Goal: Contribute content: Contribute content

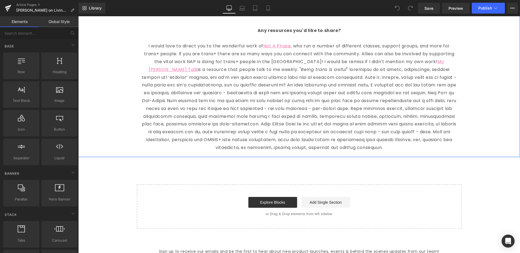
scroll to position [1413, 0]
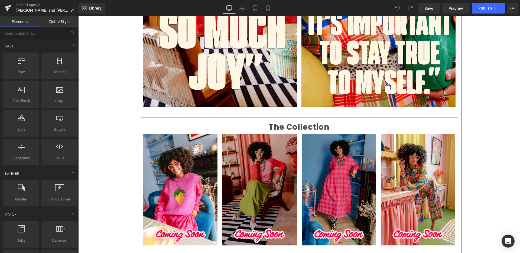
scroll to position [533, 0]
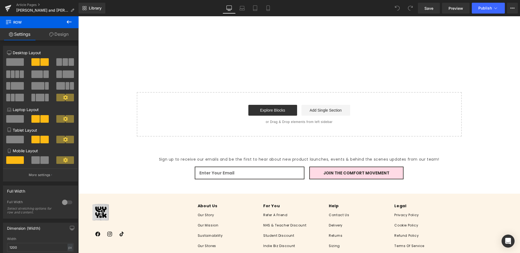
scroll to position [908, 0]
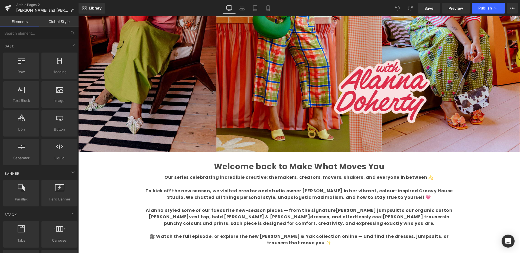
scroll to position [153, 0]
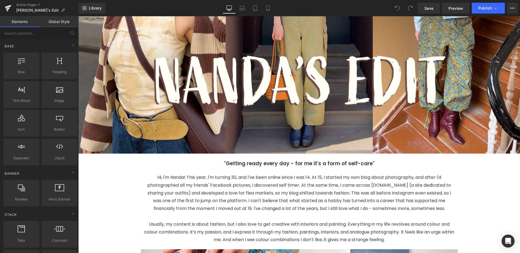
scroll to position [136, 0]
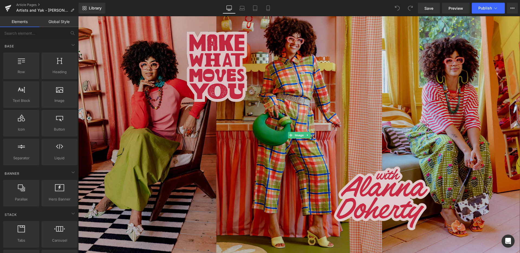
scroll to position [46, 0]
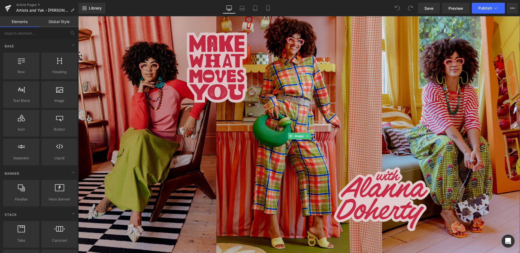
click at [202, 91] on img at bounding box center [299, 136] width 442 height 249
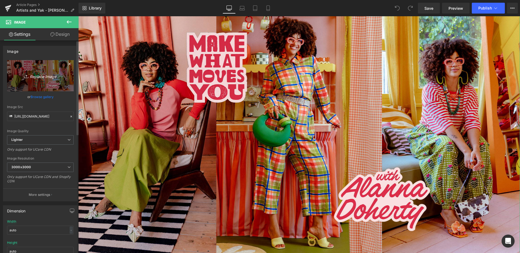
click at [41, 79] on link "Replace Image" at bounding box center [40, 75] width 67 height 31
type input "C:\fakepath\BLOG BANNER.jpg"
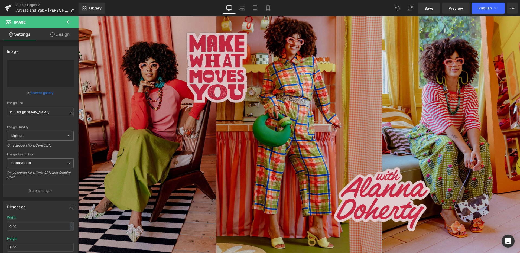
type input "[URL][DOMAIN_NAME]"
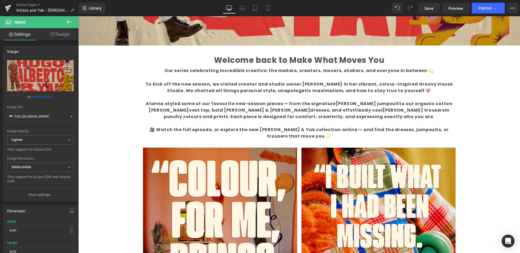
scroll to position [260, 0]
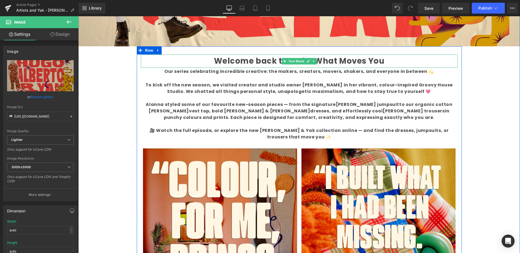
click at [269, 61] on b "Welcome back to Make What Moves You" at bounding box center [299, 61] width 171 height 11
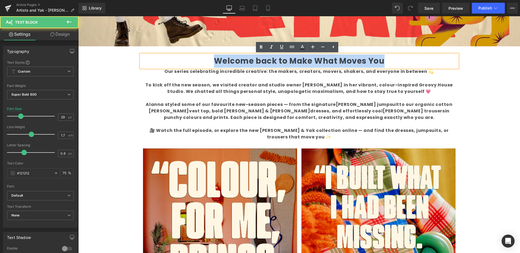
drag, startPoint x: 382, startPoint y: 60, endPoint x: 210, endPoint y: 57, distance: 172.7
click at [211, 57] on p "Welcome back to Make What Moves You" at bounding box center [299, 60] width 317 height 13
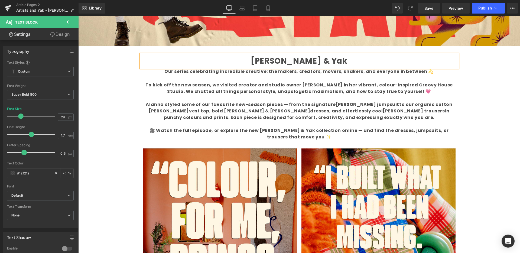
click at [494, 131] on div "Liquid Image Welcome back to Make What Moves You Text Block Our series celebrat…" at bounding box center [299, 162] width 442 height 731
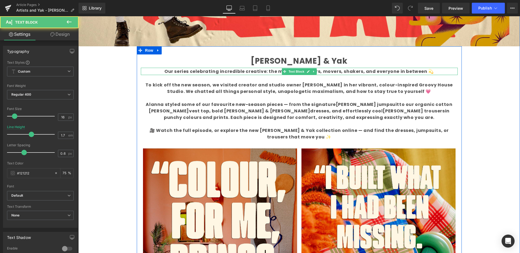
drag, startPoint x: 340, startPoint y: 72, endPoint x: 354, endPoint y: 71, distance: 14.7
click at [339, 72] on b "Our series celebrating incredible creative: the makers, creators, movers, shake…" at bounding box center [300, 71] width 270 height 6
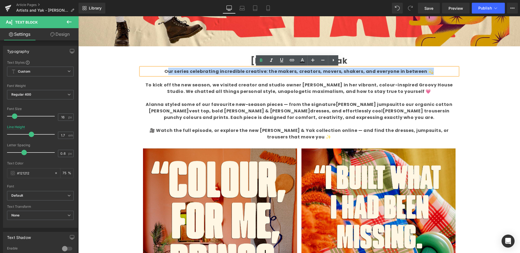
drag, startPoint x: 433, startPoint y: 72, endPoint x: 171, endPoint y: 70, distance: 262.1
click at [170, 70] on p "Our series celebrating incredible creative: the makers, creators, movers, shake…" at bounding box center [299, 71] width 317 height 7
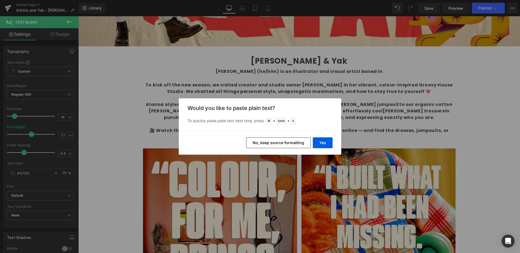
click at [299, 144] on button "No, keep source formatting" at bounding box center [278, 142] width 65 height 11
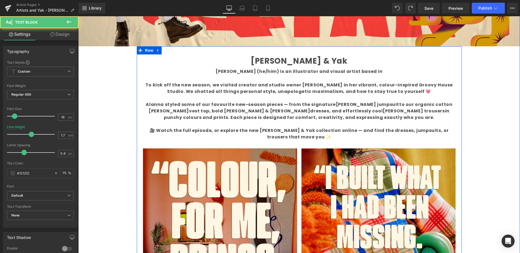
click at [377, 70] on p "[PERSON_NAME] (he/him) is an illustrator and visual artist based in" at bounding box center [299, 71] width 317 height 7
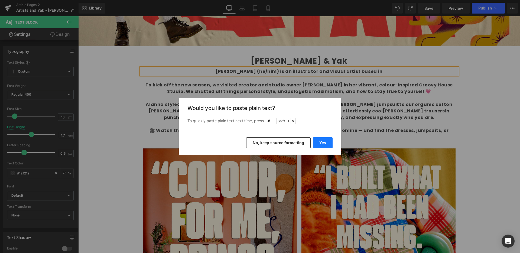
click at [327, 144] on button "Yes" at bounding box center [323, 142] width 20 height 11
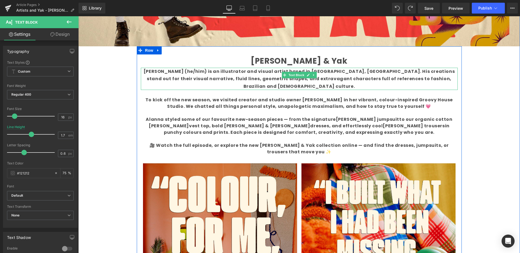
click at [329, 79] on b "[PERSON_NAME] (he/him) is an illustrator and visual artist based in [GEOGRAPHIC…" at bounding box center [299, 78] width 311 height 21
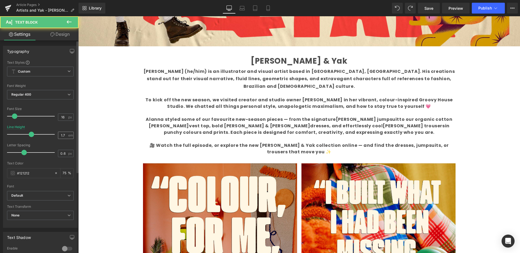
click at [69, 135] on span "em" at bounding box center [70, 136] width 5 height 4
click at [65, 136] on input "1.7" at bounding box center [62, 135] width 9 height 7
type input "1.6"
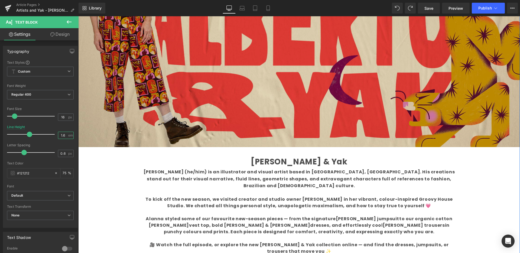
scroll to position [159, 0]
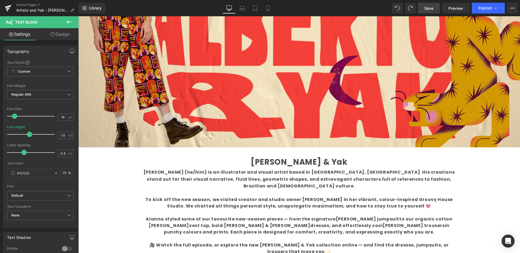
click at [429, 8] on span "Save" at bounding box center [429, 8] width 9 height 6
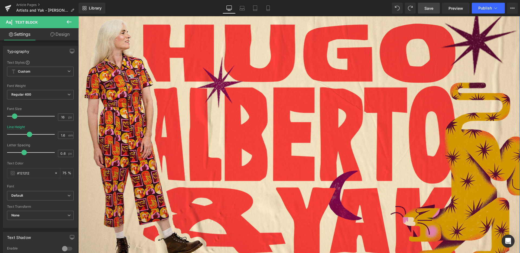
scroll to position [44, 0]
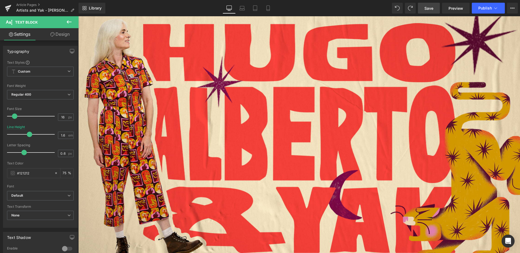
click at [430, 9] on span "Save" at bounding box center [429, 8] width 9 height 6
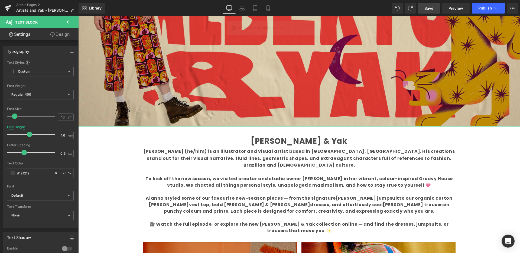
scroll to position [181, 0]
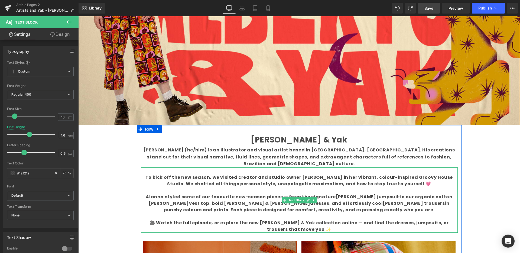
click at [283, 177] on b "To kick off the new season, we visited creator and studio owner [PERSON_NAME] i…" at bounding box center [300, 180] width 308 height 13
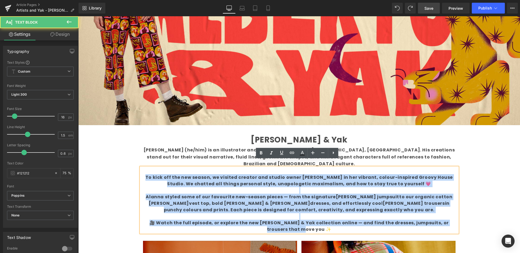
drag, startPoint x: 307, startPoint y: 223, endPoint x: 136, endPoint y: 169, distance: 179.1
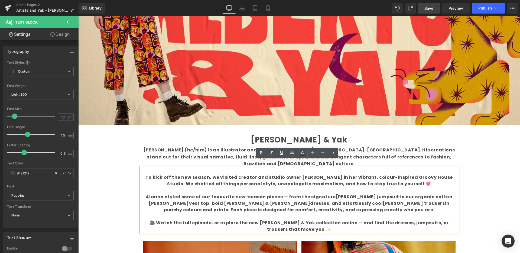
drag, startPoint x: 285, startPoint y: 194, endPoint x: 290, endPoint y: 194, distance: 5.1
click at [285, 194] on b "Alanna styled some of our favourite new-season pieces — from the signature [PER…" at bounding box center [299, 203] width 307 height 19
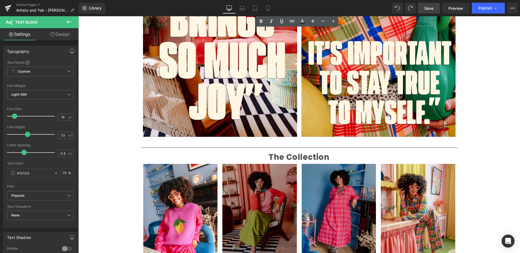
scroll to position [517, 0]
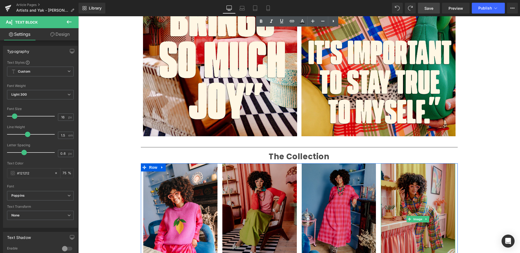
click at [386, 163] on img at bounding box center [418, 219] width 75 height 112
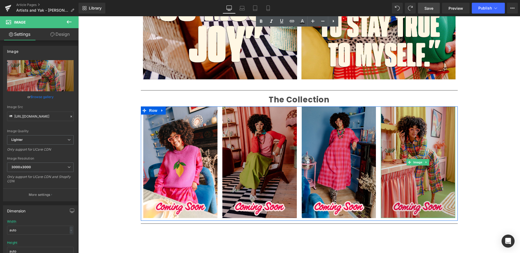
scroll to position [575, 0]
click at [385, 163] on img at bounding box center [418, 162] width 75 height 112
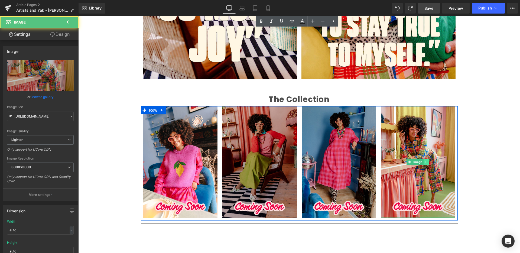
click at [425, 160] on icon at bounding box center [426, 161] width 3 height 3
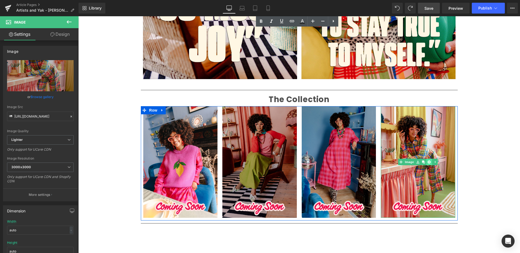
click at [428, 160] on icon at bounding box center [429, 161] width 3 height 3
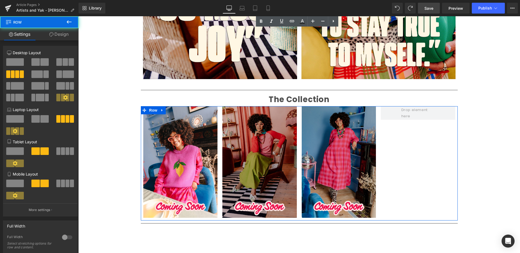
drag, startPoint x: 382, startPoint y: 112, endPoint x: 396, endPoint y: 114, distance: 13.7
click at [396, 114] on div "Image Image Image Row" at bounding box center [299, 163] width 317 height 114
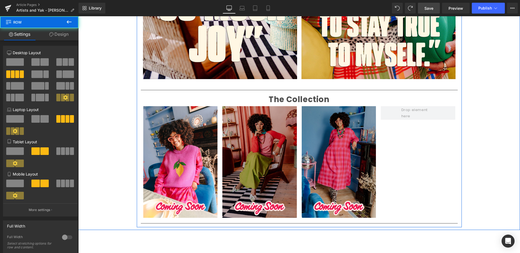
click at [382, 106] on div "Image Image Image Row" at bounding box center [299, 163] width 317 height 114
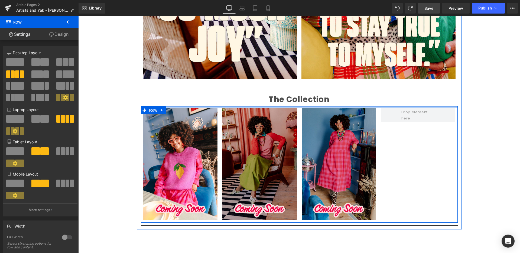
click at [383, 106] on div at bounding box center [299, 107] width 317 height 2
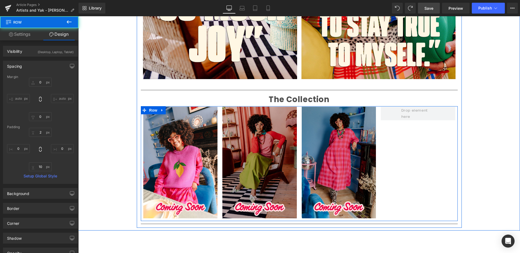
click at [386, 118] on div "Image Image Image Row" at bounding box center [299, 163] width 317 height 115
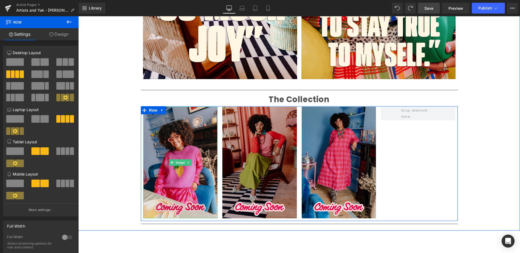
click at [183, 107] on img at bounding box center [180, 163] width 75 height 112
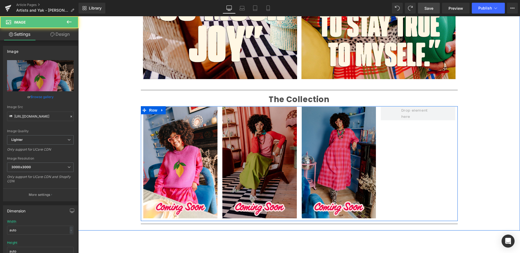
click at [396, 127] on div "Image Image Image Row" at bounding box center [299, 163] width 317 height 115
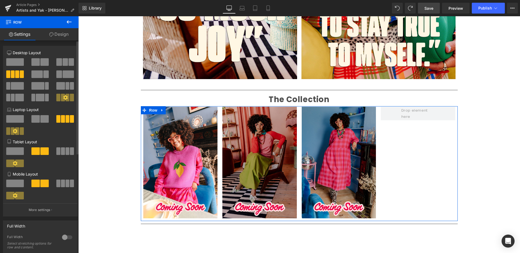
click at [69, 64] on span at bounding box center [71, 62] width 5 height 8
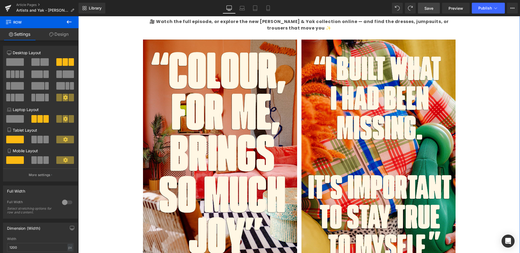
scroll to position [376, 0]
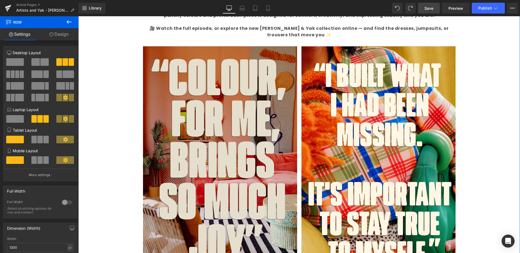
click at [290, 59] on img at bounding box center [220, 161] width 154 height 231
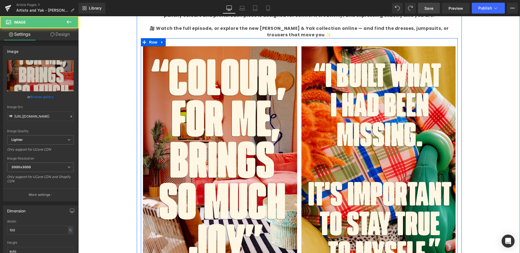
click at [162, 40] on icon at bounding box center [162, 42] width 4 height 4
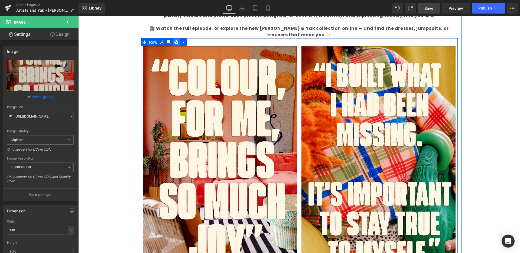
click at [175, 40] on icon at bounding box center [177, 42] width 4 height 4
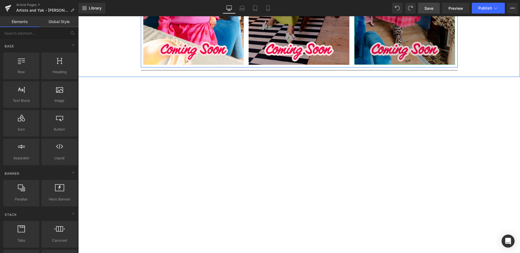
scroll to position [521, 0]
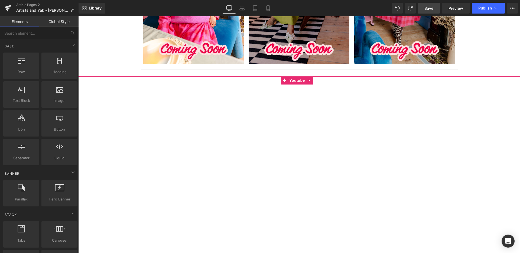
click at [160, 76] on div at bounding box center [299, 167] width 442 height 183
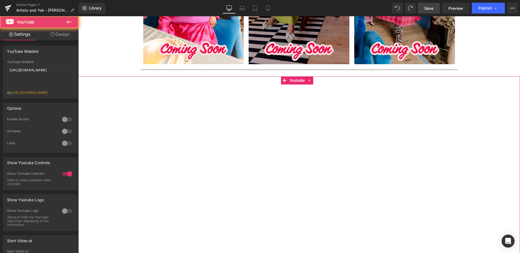
click at [155, 76] on div at bounding box center [299, 167] width 442 height 183
click at [486, 94] on div at bounding box center [299, 167] width 442 height 183
click at [456, 95] on div at bounding box center [299, 167] width 442 height 183
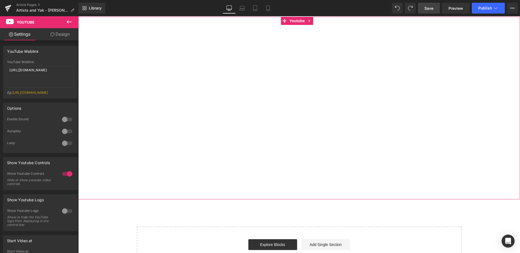
scroll to position [580, 0]
click at [286, 189] on div at bounding box center [299, 108] width 442 height 183
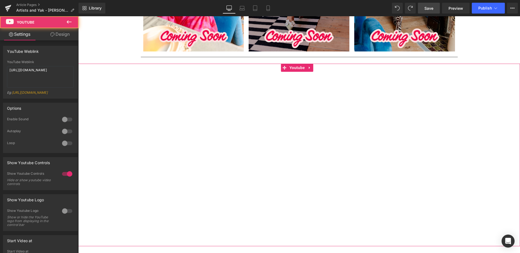
scroll to position [531, 0]
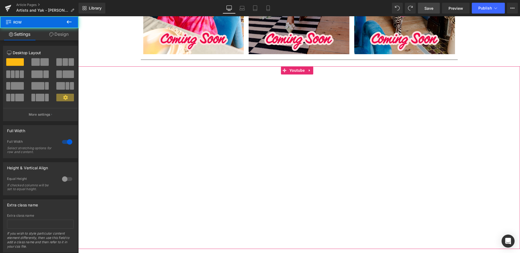
click at [149, 66] on div at bounding box center [299, 157] width 442 height 183
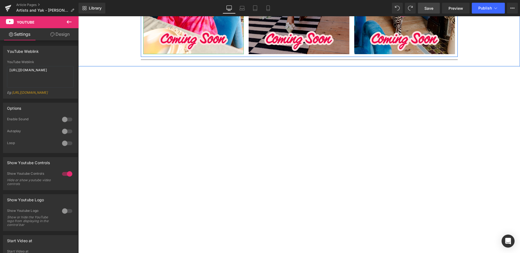
click at [88, 81] on div at bounding box center [299, 157] width 442 height 183
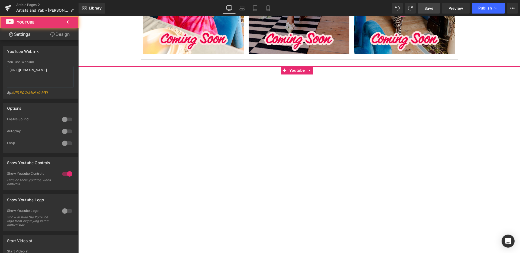
click at [111, 73] on div at bounding box center [299, 157] width 442 height 183
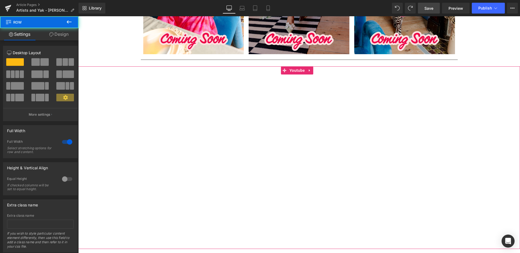
click at [147, 66] on div at bounding box center [299, 157] width 442 height 183
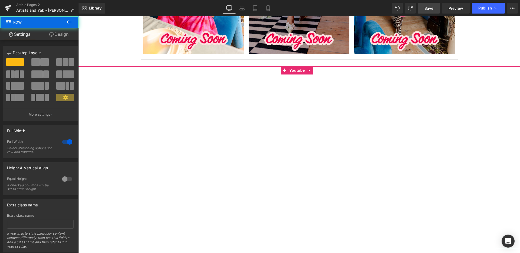
click at [122, 84] on div at bounding box center [299, 157] width 442 height 183
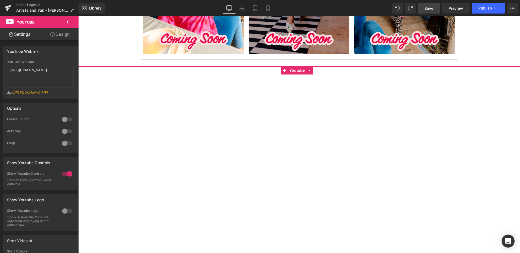
click at [156, 66] on div at bounding box center [299, 157] width 442 height 183
click at [157, 66] on div at bounding box center [299, 157] width 442 height 183
click at [312, 66] on div at bounding box center [299, 157] width 442 height 183
click at [310, 66] on div at bounding box center [299, 157] width 442 height 183
click at [311, 66] on div at bounding box center [299, 157] width 442 height 183
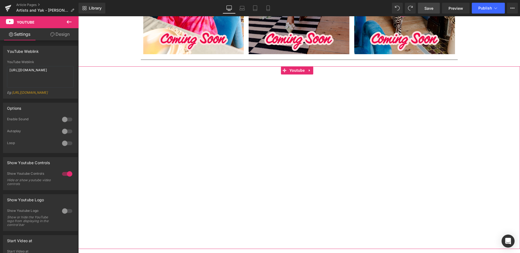
click at [310, 66] on div at bounding box center [299, 157] width 442 height 183
click at [507, 96] on div at bounding box center [299, 157] width 442 height 183
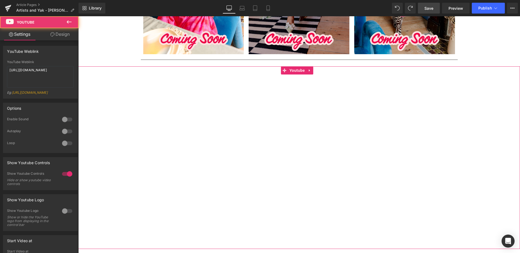
click at [310, 66] on div at bounding box center [299, 157] width 442 height 183
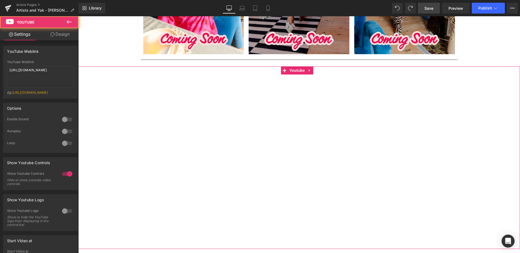
click at [310, 66] on div at bounding box center [299, 157] width 442 height 183
click at [464, 112] on div at bounding box center [299, 157] width 442 height 183
click at [469, 66] on div at bounding box center [299, 157] width 442 height 183
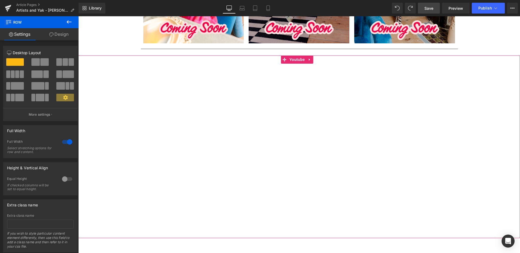
scroll to position [540, 0]
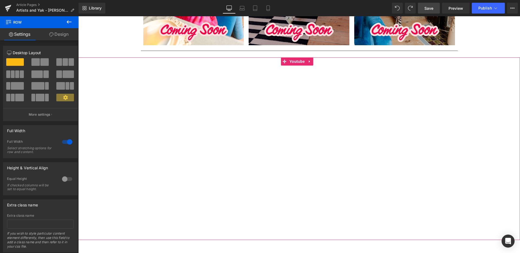
click at [321, 61] on div at bounding box center [299, 148] width 442 height 183
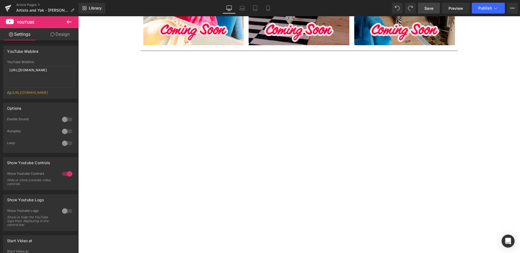
click at [68, 22] on icon at bounding box center [69, 21] width 5 height 3
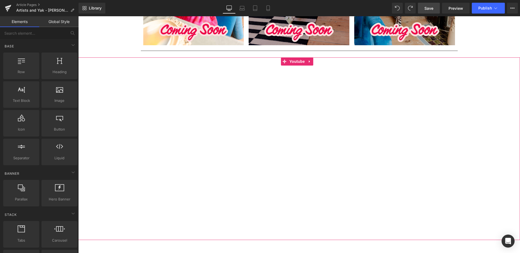
click at [311, 57] on div at bounding box center [299, 148] width 442 height 183
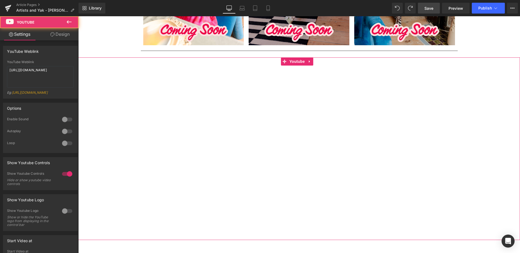
click at [311, 57] on div at bounding box center [299, 148] width 442 height 183
click at [69, 178] on div at bounding box center [67, 174] width 13 height 9
click at [311, 60] on icon at bounding box center [310, 62] width 4 height 4
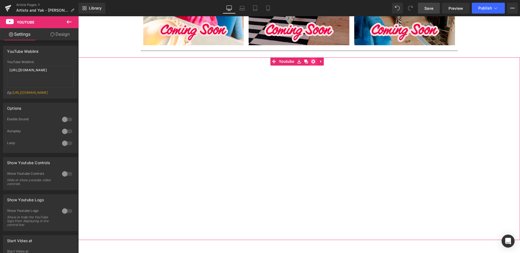
click at [313, 60] on icon at bounding box center [314, 62] width 4 height 4
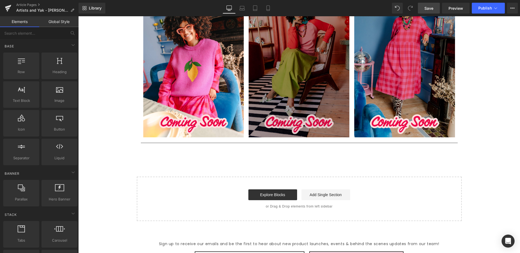
scroll to position [447, 0]
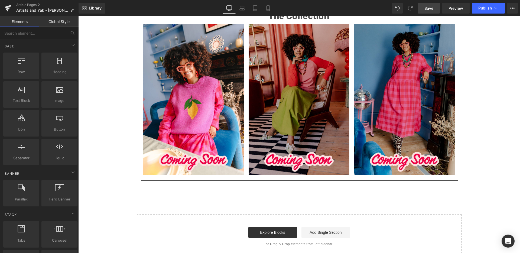
scroll to position [404, 0]
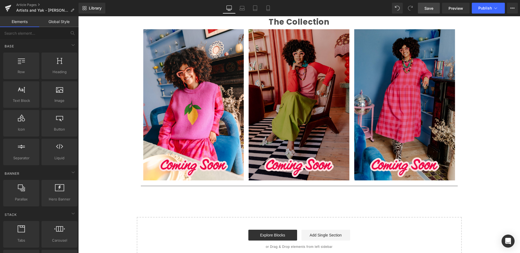
drag, startPoint x: 312, startPoint y: 208, endPoint x: 317, endPoint y: 191, distance: 18.4
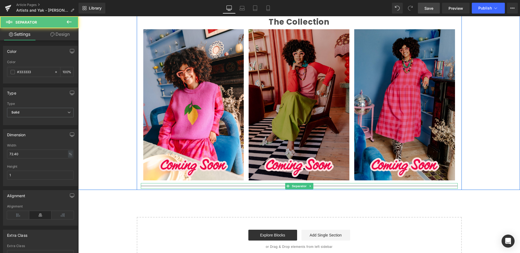
drag, startPoint x: 316, startPoint y: 177, endPoint x: 321, endPoint y: 180, distance: 5.8
click at [317, 183] on div at bounding box center [299, 183] width 317 height 1
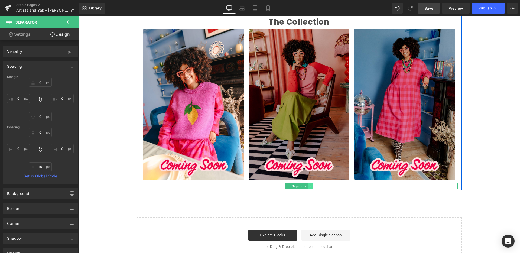
click at [310, 185] on icon at bounding box center [310, 186] width 1 height 2
click at [312, 185] on icon at bounding box center [313, 186] width 3 height 3
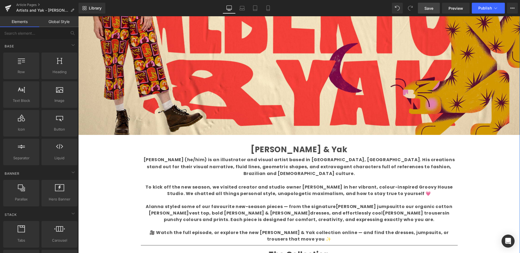
scroll to position [174, 0]
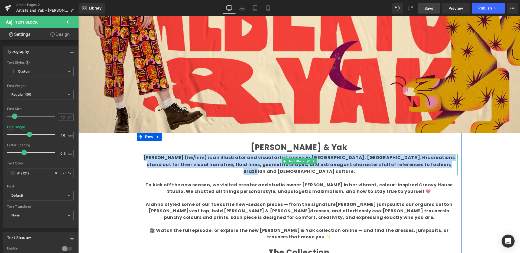
drag, startPoint x: 442, startPoint y: 165, endPoint x: 141, endPoint y: 159, distance: 301.4
click at [141, 159] on p "[PERSON_NAME] (he/him) is an illustrator and visual artist based in [GEOGRAPHIC…" at bounding box center [299, 164] width 317 height 21
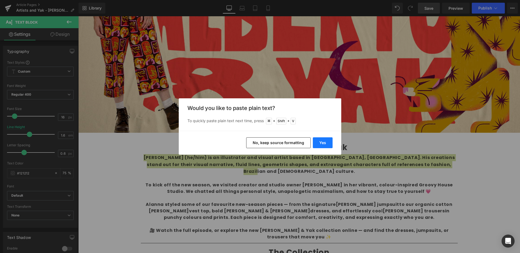
click at [324, 141] on button "Yes" at bounding box center [323, 142] width 20 height 11
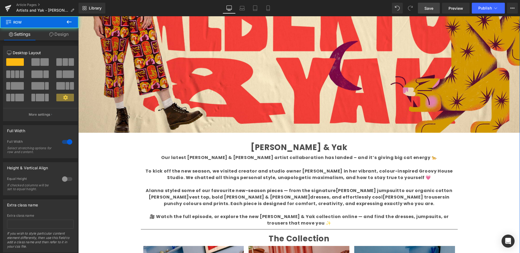
drag, startPoint x: 486, startPoint y: 172, endPoint x: 483, endPoint y: 172, distance: 3.3
click at [486, 172] on div "Liquid Image Welcome back to Make What Moves You Text Block Our series celebrat…" at bounding box center [299, 142] width 442 height 518
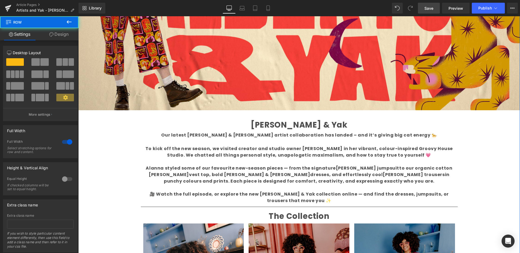
scroll to position [199, 0]
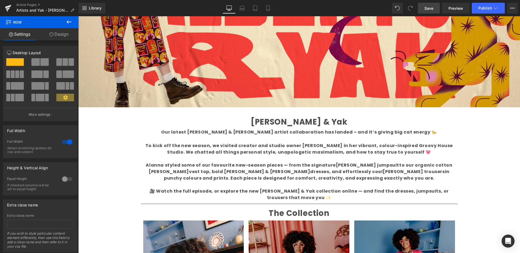
click at [430, 6] on span "Save" at bounding box center [429, 8] width 9 height 6
click at [457, 8] on span "Preview" at bounding box center [456, 8] width 15 height 6
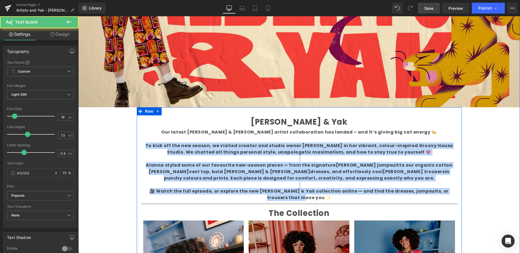
drag, startPoint x: 288, startPoint y: 192, endPoint x: 136, endPoint y: 138, distance: 161.7
click at [137, 138] on div "[PERSON_NAME] & Yak Text Block Our latest [PERSON_NAME] & [PERSON_NAME] artist …" at bounding box center [299, 244] width 325 height 259
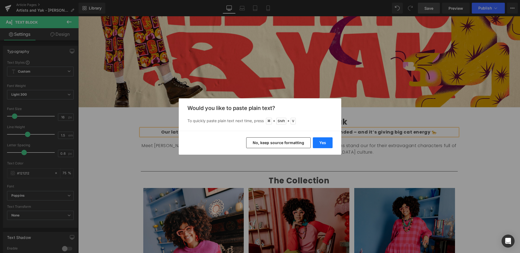
click at [327, 143] on button "Yes" at bounding box center [323, 142] width 20 height 11
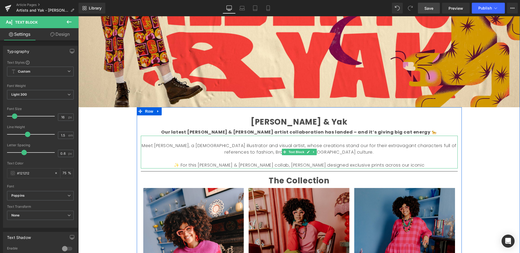
click at [381, 165] on font "✨ For this [PERSON_NAME] & [PERSON_NAME] collab, [PERSON_NAME] designed exclusi…" at bounding box center [299, 165] width 251 height 6
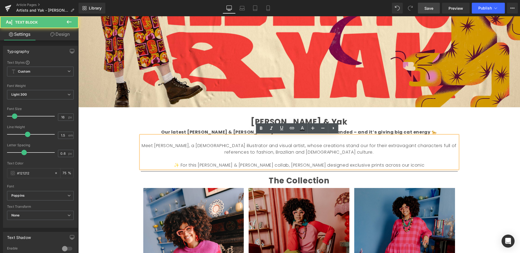
click at [390, 164] on p "✨ For this [PERSON_NAME] & [PERSON_NAME] collab, [PERSON_NAME] designed exclusi…" at bounding box center [299, 165] width 317 height 7
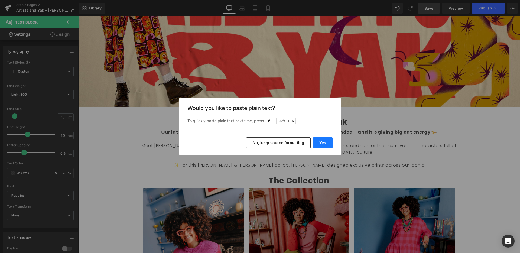
click at [327, 145] on button "Yes" at bounding box center [323, 142] width 20 height 11
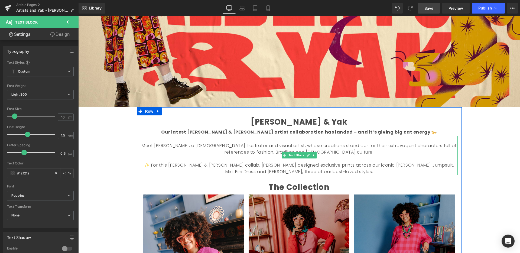
click at [336, 172] on p "✨ For this [PERSON_NAME] & [PERSON_NAME] collab, [PERSON_NAME] designed exclusi…" at bounding box center [299, 168] width 317 height 13
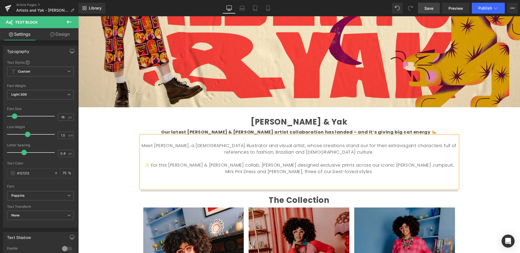
click at [318, 172] on p "✨ For this [PERSON_NAME] & [PERSON_NAME] collab, [PERSON_NAME] designed exclusi…" at bounding box center [299, 168] width 317 height 13
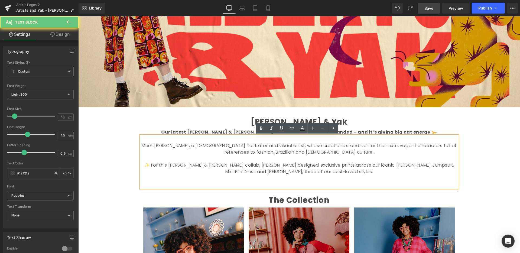
click at [313, 184] on p at bounding box center [299, 185] width 317 height 7
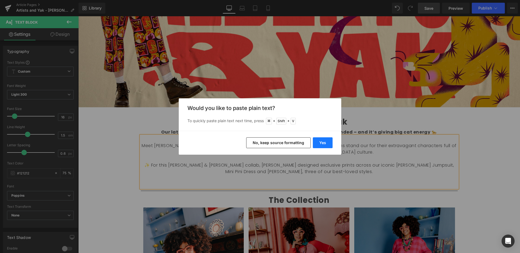
click at [324, 143] on button "Yes" at bounding box center [323, 142] width 20 height 11
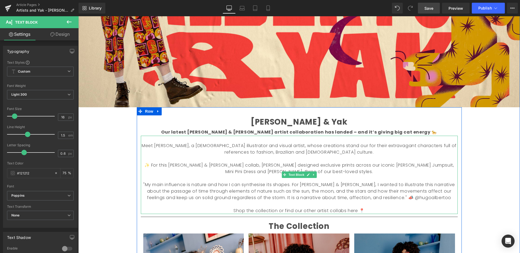
click at [387, 210] on p "Shop the collection or find our other artist collabs here 📍" at bounding box center [299, 211] width 317 height 7
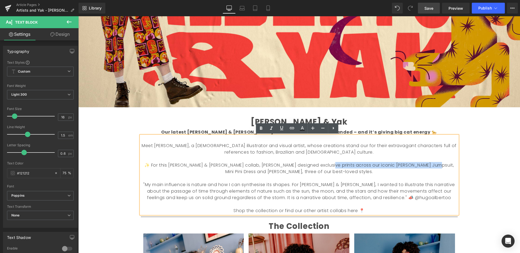
drag, startPoint x: 320, startPoint y: 166, endPoint x: 424, endPoint y: 164, distance: 104.6
click at [426, 163] on font "✨ For this [PERSON_NAME] & [PERSON_NAME] collab, [PERSON_NAME] designed exclusi…" at bounding box center [299, 168] width 310 height 13
click at [263, 128] on icon at bounding box center [261, 128] width 7 height 7
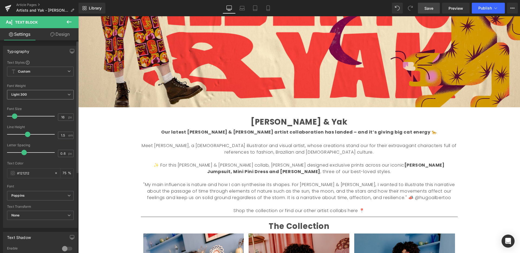
click at [58, 94] on span "Light 300" at bounding box center [40, 94] width 67 height 9
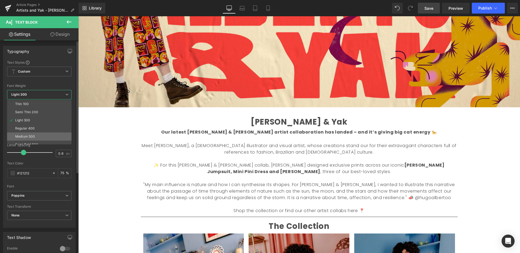
click at [47, 133] on li "Medium 500" at bounding box center [40, 137] width 67 height 8
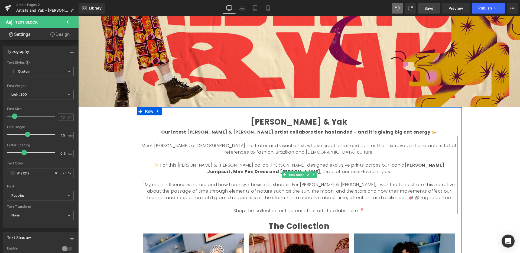
click at [377, 182] on font ""My main influence is nature and how I can synthesise its shapes. For [PERSON_N…" at bounding box center [299, 191] width 312 height 19
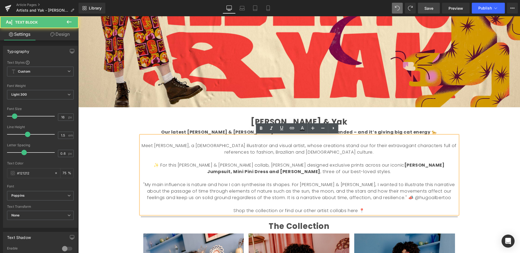
click at [474, 171] on div "Liquid Image Welcome back to Make What Moves You Text Block Our series celebrat…" at bounding box center [299, 123] width 442 height 531
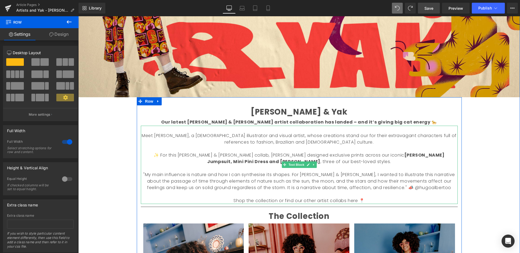
scroll to position [214, 0]
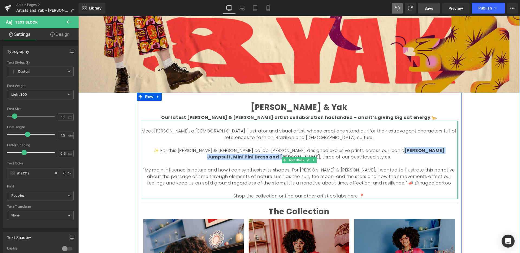
drag, startPoint x: 324, startPoint y: 150, endPoint x: 430, endPoint y: 149, distance: 106.5
click at [431, 149] on strong "[PERSON_NAME] Jumpsuit, Mini Pini Dress and [PERSON_NAME]" at bounding box center [326, 153] width 238 height 13
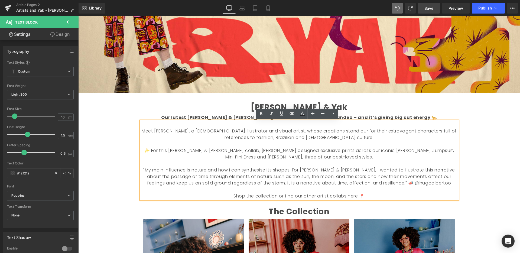
click at [417, 185] on font ""My main influence is nature and how I can synthesise its shapes. For [PERSON_N…" at bounding box center [299, 176] width 312 height 19
click at [370, 196] on p "Shop the collection or find our other artist collabs here 📍" at bounding box center [299, 196] width 317 height 7
drag, startPoint x: 358, startPoint y: 195, endPoint x: 360, endPoint y: 198, distance: 3.5
click at [357, 195] on font "Shop the collection or find our other artist collabs here 📍" at bounding box center [299, 196] width 131 height 6
click at [489, 156] on div "Liquid Image Welcome back to Make What Moves You Text Block Our series celebrat…" at bounding box center [299, 108] width 442 height 531
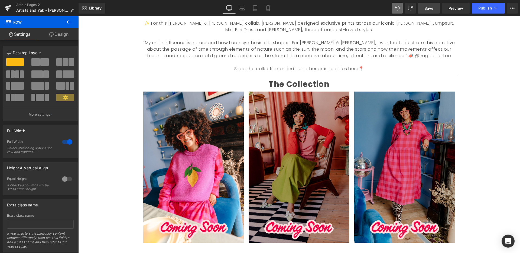
scroll to position [345, 0]
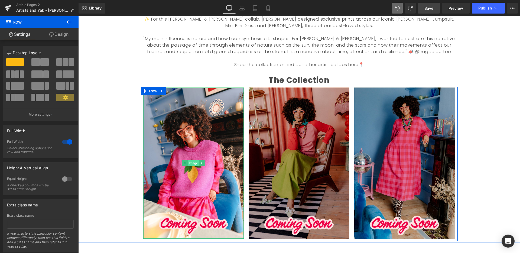
click at [192, 162] on span "Image" at bounding box center [193, 163] width 11 height 7
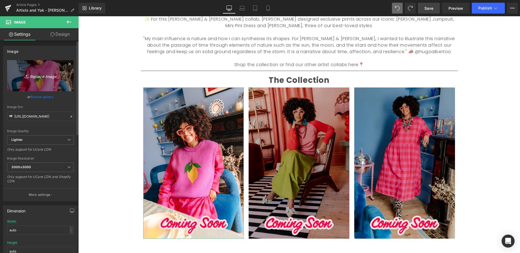
click at [41, 77] on icon "Replace Image" at bounding box center [40, 75] width 43 height 7
type input "C:\fakepath\HUGO - BENNY1.jpg"
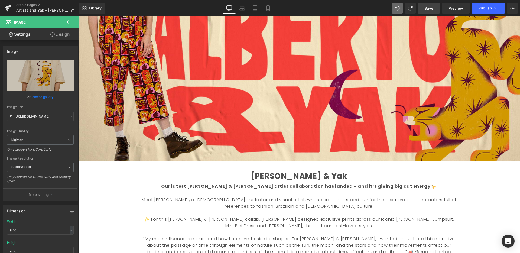
scroll to position [145, 0]
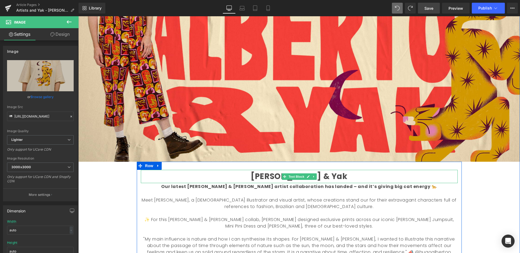
click at [322, 176] on b "[PERSON_NAME] & Yak" at bounding box center [299, 176] width 96 height 11
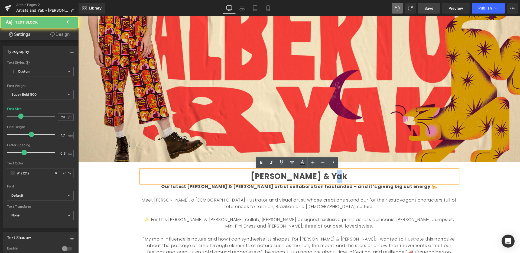
click at [335, 175] on p "[PERSON_NAME] & Yak" at bounding box center [299, 176] width 317 height 13
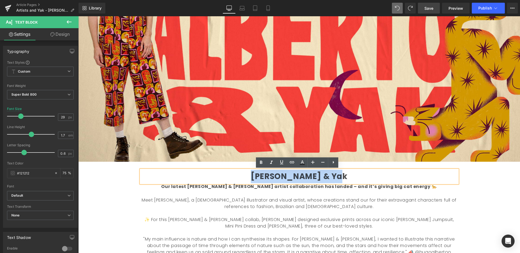
drag, startPoint x: 335, startPoint y: 176, endPoint x: 253, endPoint y: 176, distance: 82.1
click at [253, 176] on p "[PERSON_NAME] & Yak" at bounding box center [299, 176] width 317 height 13
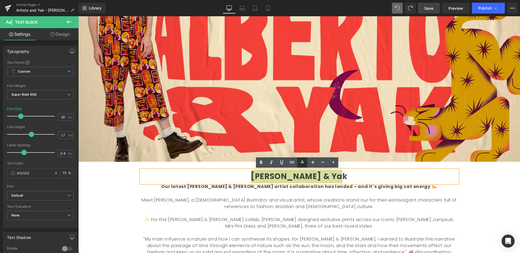
click at [304, 162] on icon at bounding box center [302, 162] width 7 height 7
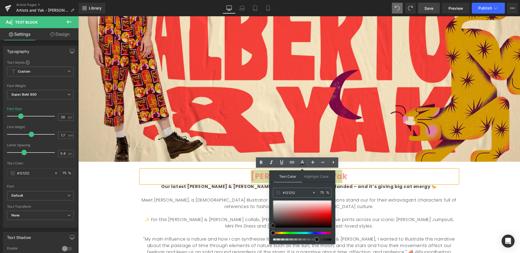
click at [327, 208] on div at bounding box center [302, 214] width 59 height 27
click at [327, 215] on div at bounding box center [302, 214] width 59 height 27
click at [324, 213] on div at bounding box center [302, 214] width 59 height 27
drag, startPoint x: 324, startPoint y: 211, endPoint x: 332, endPoint y: 209, distance: 8.6
click at [322, 210] on span at bounding box center [321, 211] width 4 height 4
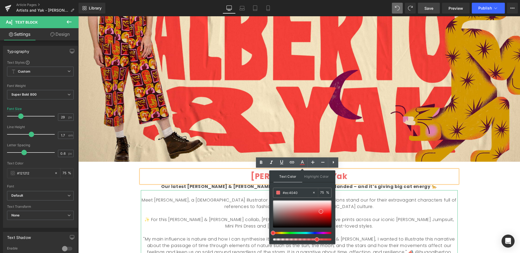
drag, startPoint x: 436, startPoint y: 194, endPoint x: 441, endPoint y: 192, distance: 5.5
click at [436, 194] on div "Meet [PERSON_NAME], a [DEMOGRAPHIC_DATA] illustrator and visual artist, whose c…" at bounding box center [299, 229] width 317 height 78
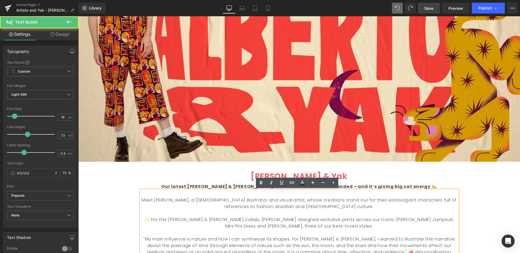
click at [491, 194] on div "Liquid Image Welcome back to Make What Moves You Text Block Our series celebrat…" at bounding box center [299, 177] width 442 height 531
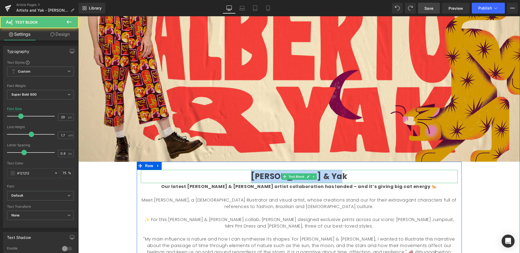
drag, startPoint x: 333, startPoint y: 176, endPoint x: 259, endPoint y: 175, distance: 74.5
click at [251, 179] on p "[PERSON_NAME] & Yak" at bounding box center [299, 176] width 317 height 13
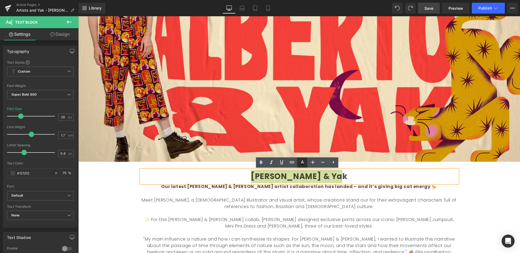
click at [302, 162] on icon at bounding box center [302, 162] width 7 height 7
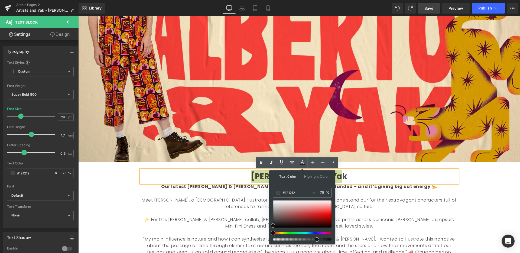
drag, startPoint x: 306, startPoint y: 191, endPoint x: 276, endPoint y: 189, distance: 30.1
click at [273, 189] on div "Text Color Highlight Color #333333 #121212 75 % transparent 0 %" at bounding box center [302, 207] width 66 height 74
drag, startPoint x: 292, startPoint y: 192, endPoint x: 278, endPoint y: 192, distance: 14.4
click at [279, 192] on div "#121212" at bounding box center [292, 192] width 39 height 9
paste input "ef3d37"
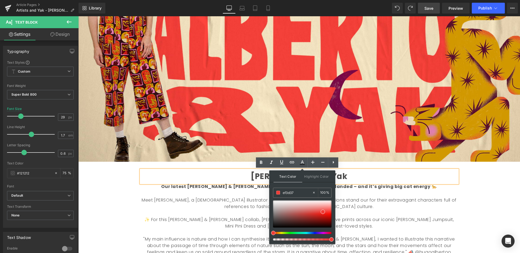
click at [473, 207] on div "Liquid Image Welcome back to Make What Moves You Text Block Our series celebrat…" at bounding box center [299, 177] width 442 height 531
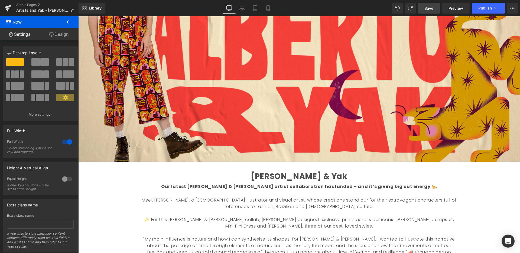
click at [330, 176] on b "[PERSON_NAME] & Yak" at bounding box center [299, 176] width 96 height 11
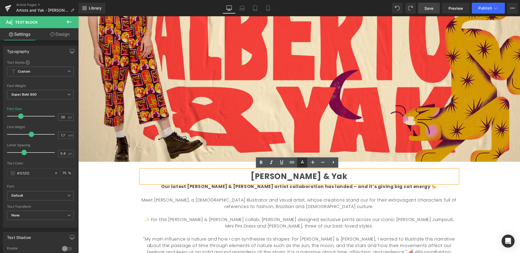
click at [302, 165] on icon at bounding box center [302, 164] width 5 height 1
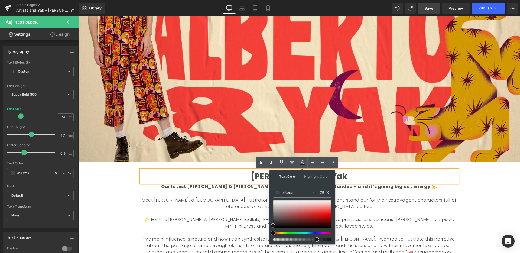
click at [298, 191] on input "ef3d37" at bounding box center [297, 193] width 29 height 6
paste input "ef3d37"
click at [372, 176] on p "[PERSON_NAME] & Yak" at bounding box center [299, 176] width 317 height 13
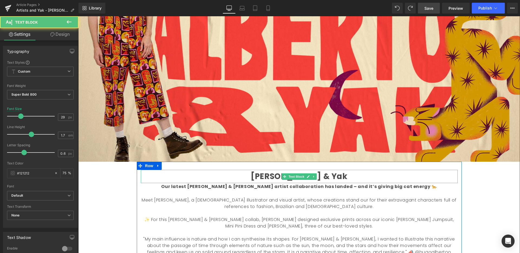
click at [337, 176] on b "[PERSON_NAME] & Yak" at bounding box center [299, 176] width 96 height 11
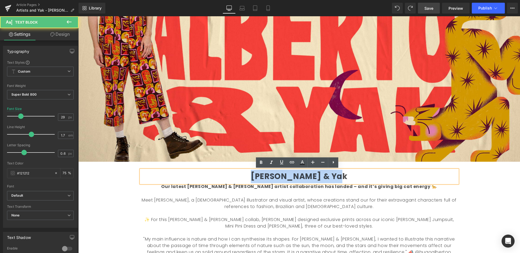
drag, startPoint x: 337, startPoint y: 176, endPoint x: 278, endPoint y: 171, distance: 59.3
click at [244, 179] on p "[PERSON_NAME] & Yak" at bounding box center [299, 176] width 317 height 13
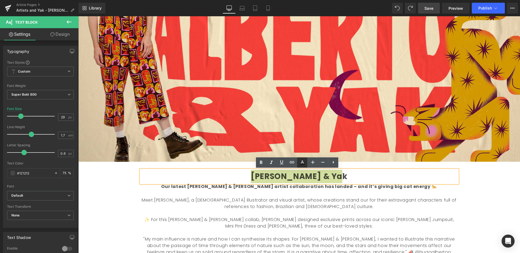
click at [305, 163] on icon at bounding box center [302, 162] width 7 height 7
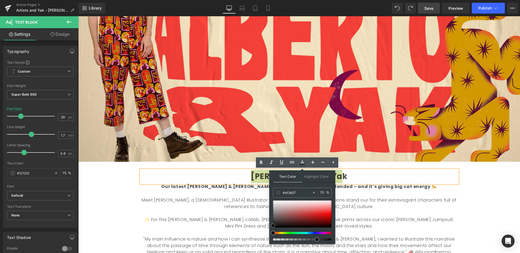
drag, startPoint x: 299, startPoint y: 209, endPoint x: 302, endPoint y: 208, distance: 3.1
click at [300, 208] on div at bounding box center [302, 214] width 59 height 27
drag, startPoint x: 296, startPoint y: 191, endPoint x: 274, endPoint y: 190, distance: 22.5
click at [275, 191] on div "#ef3d37" at bounding box center [292, 192] width 39 height 9
paste input "ef3d3"
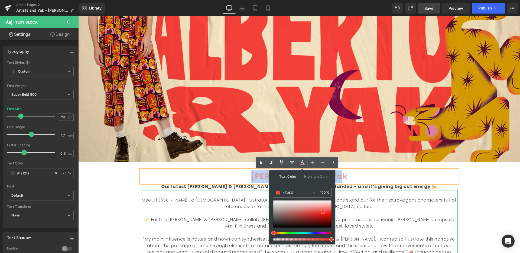
click at [437, 192] on div "Meet [PERSON_NAME], a [DEMOGRAPHIC_DATA] illustrator and visual artist, whose c…" at bounding box center [299, 229] width 317 height 78
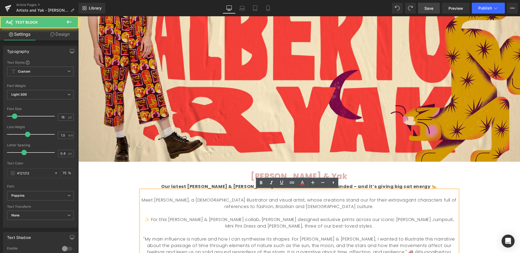
drag, startPoint x: 486, startPoint y: 188, endPoint x: 480, endPoint y: 188, distance: 5.7
click at [486, 188] on div "Liquid Image Welcome back to Make What Moves You Text Block Our series celebrat…" at bounding box center [299, 177] width 442 height 531
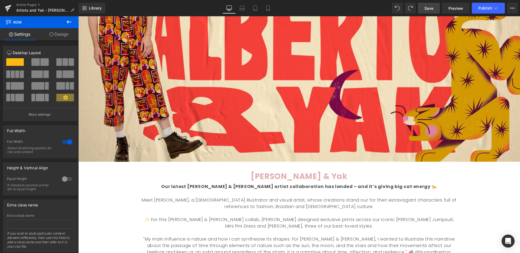
click at [334, 180] on b "[PERSON_NAME] & Yak" at bounding box center [299, 176] width 96 height 11
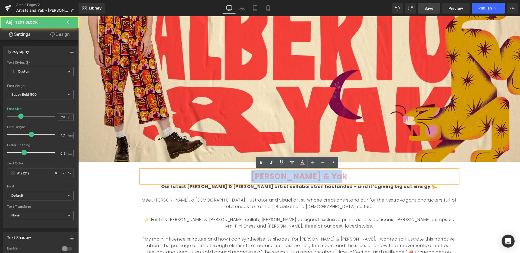
drag, startPoint x: 340, startPoint y: 176, endPoint x: 238, endPoint y: 173, distance: 101.1
click at [236, 174] on p "[PERSON_NAME] & Yak" at bounding box center [299, 176] width 317 height 13
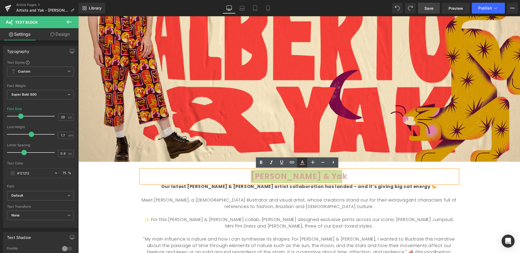
click at [304, 162] on icon at bounding box center [302, 162] width 7 height 7
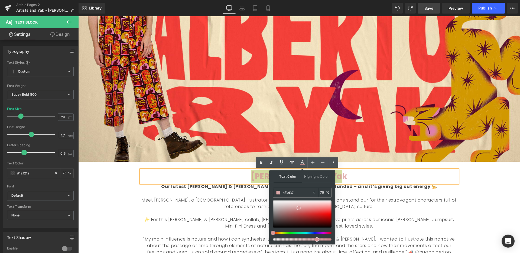
click at [299, 192] on input "ef3d37" at bounding box center [297, 193] width 29 height 6
drag, startPoint x: 299, startPoint y: 192, endPoint x: 283, endPoint y: 191, distance: 16.8
click at [283, 191] on input "ef3d37" at bounding box center [297, 193] width 29 height 6
paste input "ef3d3"
type input "ef3d37"
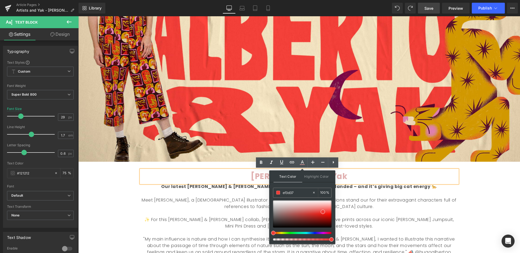
click at [483, 195] on div "Liquid Image Welcome back to Make What Moves You Text Block Our series celebrat…" at bounding box center [299, 177] width 442 height 531
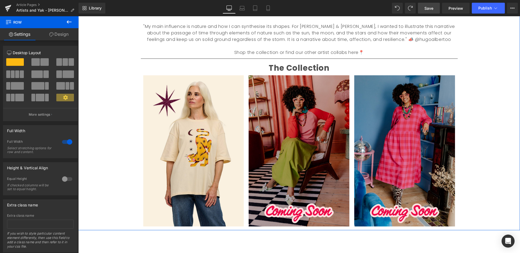
scroll to position [357, 0]
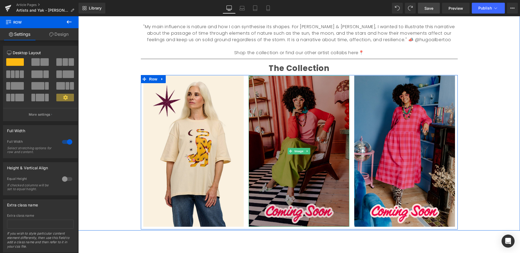
click at [328, 146] on img at bounding box center [299, 151] width 101 height 151
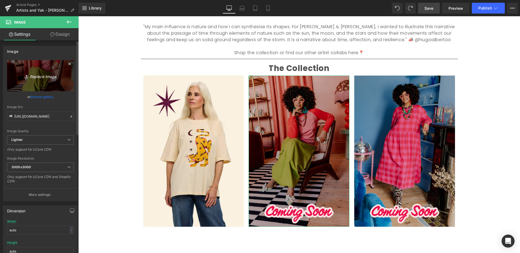
click at [45, 76] on icon "Replace Image" at bounding box center [40, 75] width 43 height 7
type input "C:\fakepath\HUGO - RAGAN1.jpg"
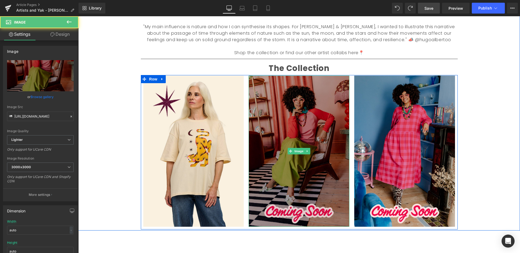
click at [293, 175] on img at bounding box center [299, 151] width 101 height 151
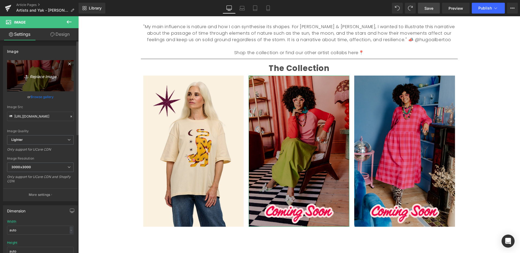
click at [43, 78] on icon "Replace Image" at bounding box center [40, 75] width 43 height 7
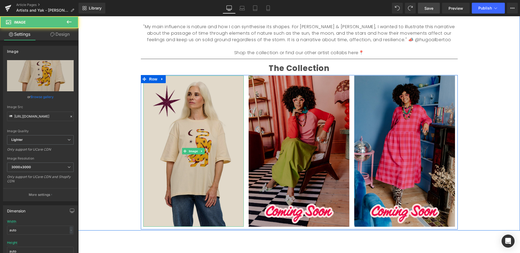
click at [217, 165] on img at bounding box center [193, 151] width 101 height 151
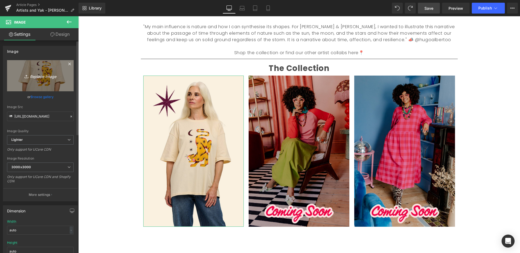
click at [46, 79] on icon "Replace Image" at bounding box center [40, 75] width 43 height 7
type input "C:\fakepath\HUGO - RAGAN1.jpg"
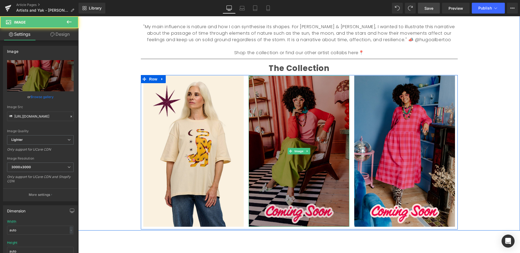
click at [303, 122] on img at bounding box center [299, 151] width 101 height 151
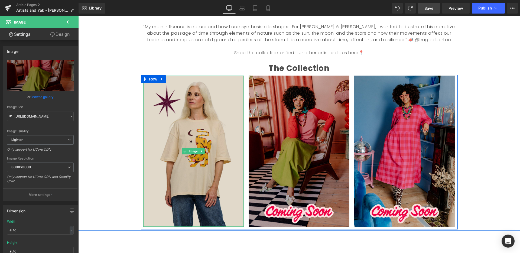
click at [205, 117] on img at bounding box center [193, 151] width 101 height 151
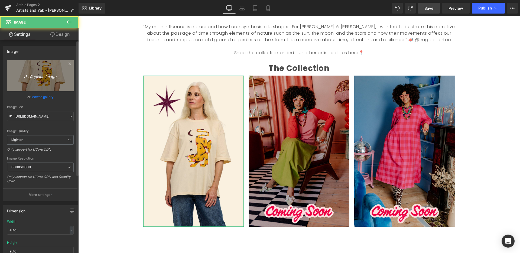
click at [55, 76] on icon "Replace Image" at bounding box center [40, 75] width 43 height 7
type input "C:\fakepath\HUGO - RAGAN1.jpg"
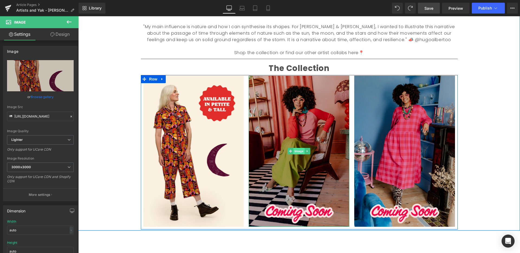
click at [299, 151] on span "Image" at bounding box center [299, 151] width 11 height 7
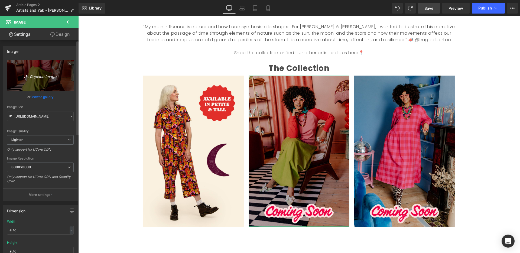
click at [39, 77] on icon "Replace Image" at bounding box center [40, 75] width 43 height 7
type input "C:\fakepath\HUGO - BENNY1.jpg"
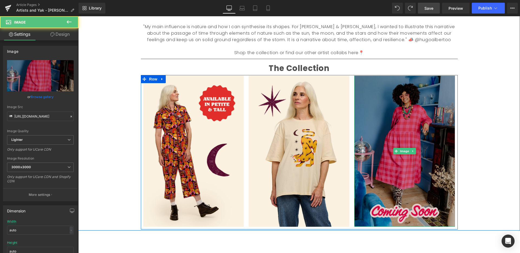
click at [405, 128] on img at bounding box center [404, 151] width 101 height 151
click at [410, 115] on img at bounding box center [404, 151] width 101 height 151
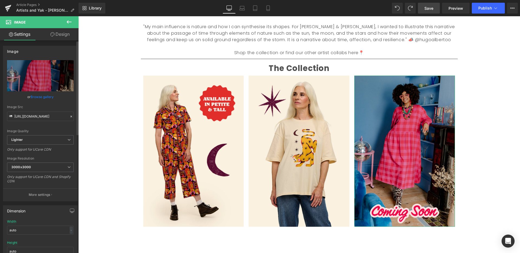
click at [38, 97] on link "Browse gallery" at bounding box center [42, 96] width 23 height 9
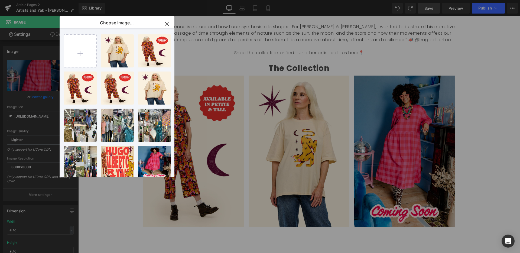
click at [172, 21] on button "button" at bounding box center [166, 23] width 15 height 15
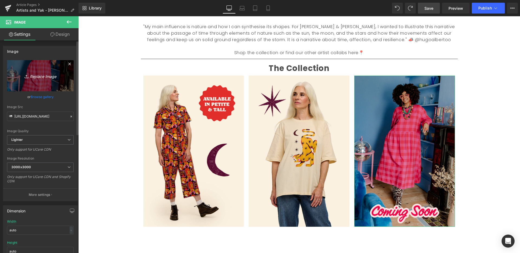
click at [33, 77] on icon "Replace Image" at bounding box center [40, 75] width 43 height 7
type input "C:\fakepath\HUGO - MINI PINI1.jpg"
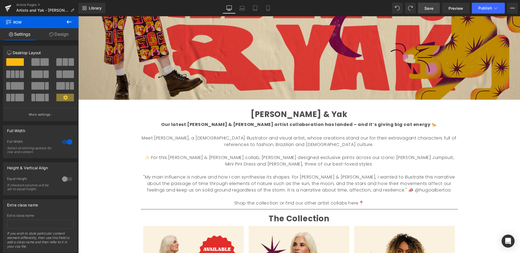
scroll to position [207, 0]
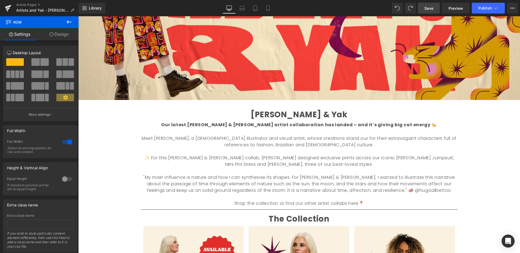
click at [431, 9] on span "Save" at bounding box center [429, 8] width 9 height 6
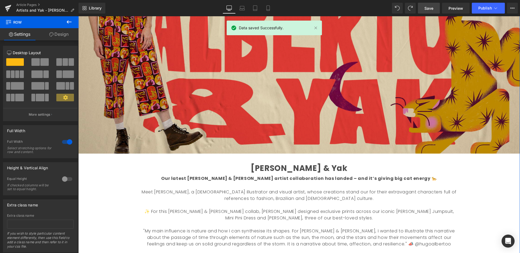
scroll to position [153, 0]
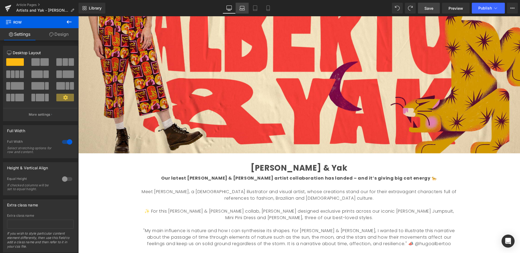
click at [243, 7] on icon at bounding box center [242, 7] width 5 height 5
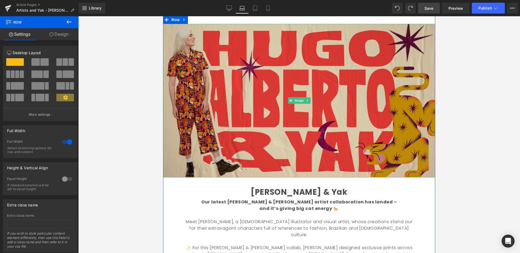
scroll to position [35, 0]
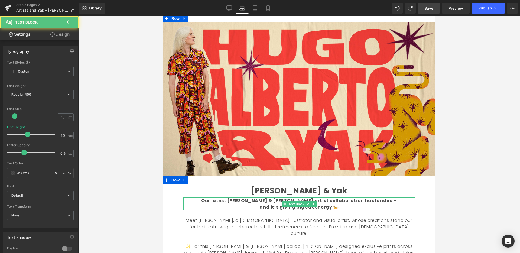
click at [338, 201] on b "Our latest [PERSON_NAME] & [PERSON_NAME] artist collaboration has landed – and …" at bounding box center [299, 204] width 196 height 13
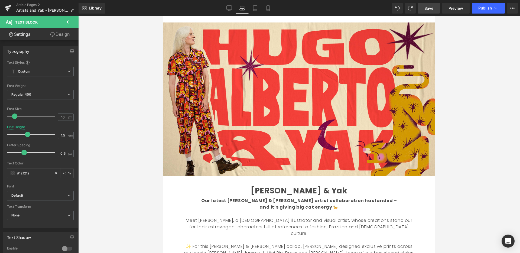
click at [61, 36] on link "Design" at bounding box center [59, 34] width 39 height 12
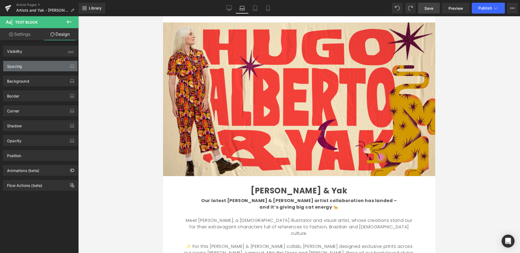
click at [41, 65] on div "Spacing" at bounding box center [40, 66] width 74 height 10
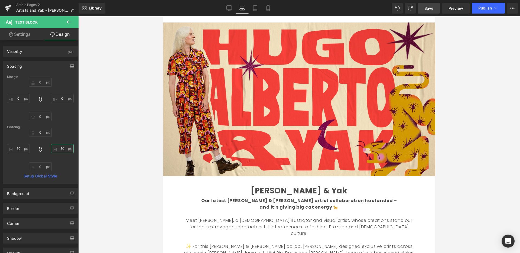
click at [63, 149] on input "50" at bounding box center [62, 148] width 23 height 9
type input "100"
click at [21, 148] on input "50" at bounding box center [18, 148] width 23 height 9
type input "110"
click at [62, 148] on input "100" at bounding box center [62, 148] width 23 height 9
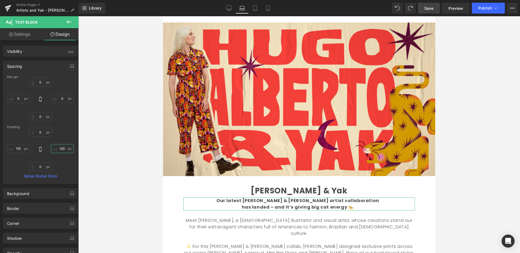
type input "130"
click at [21, 150] on input "110" at bounding box center [18, 148] width 23 height 9
type input "150"
click at [63, 149] on input "130" at bounding box center [62, 148] width 23 height 9
type input "160"
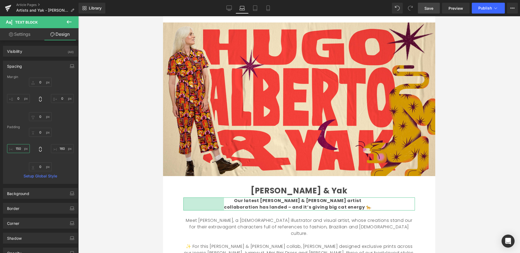
click at [21, 150] on input "150" at bounding box center [18, 148] width 23 height 9
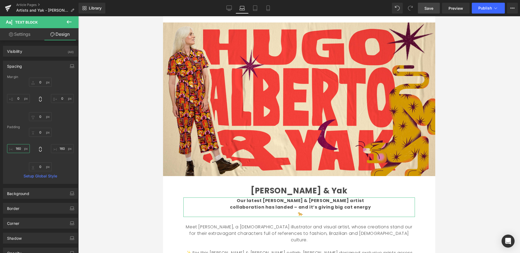
type input "170"
click at [64, 149] on input "160" at bounding box center [62, 148] width 23 height 9
type input "180"
click at [22, 149] on input "170" at bounding box center [18, 148] width 23 height 9
type input "190"
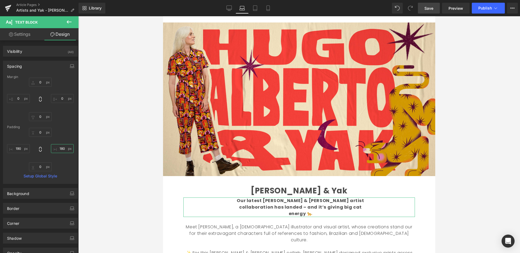
click at [63, 148] on input "180" at bounding box center [62, 148] width 23 height 9
type input "190"
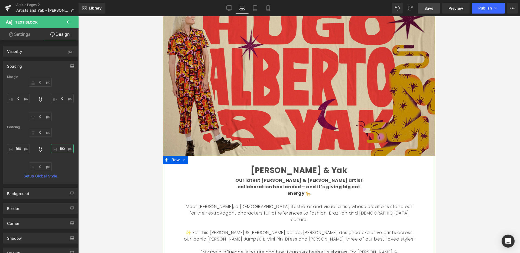
scroll to position [54, 0]
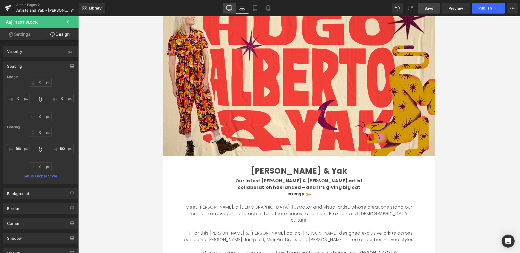
click at [231, 7] on icon at bounding box center [229, 7] width 5 height 5
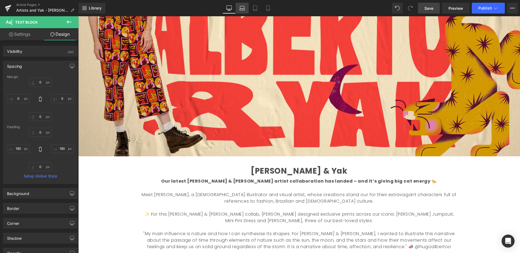
click at [243, 8] on icon at bounding box center [242, 7] width 5 height 5
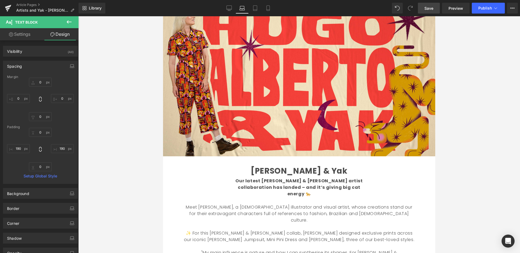
click at [230, 8] on icon at bounding box center [229, 7] width 5 height 5
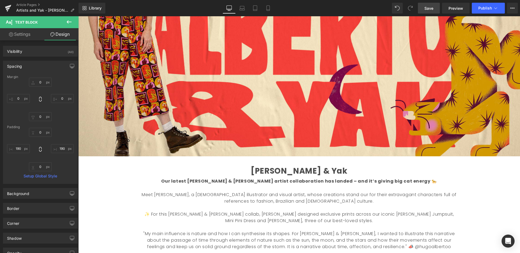
click at [427, 8] on span "Save" at bounding box center [429, 8] width 9 height 6
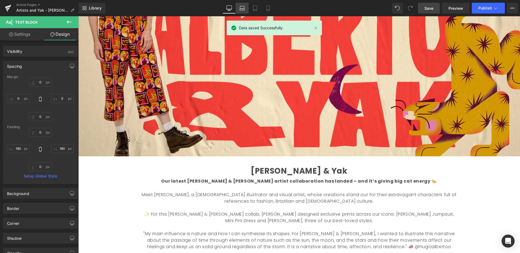
click at [238, 9] on link "Laptop" at bounding box center [242, 8] width 13 height 11
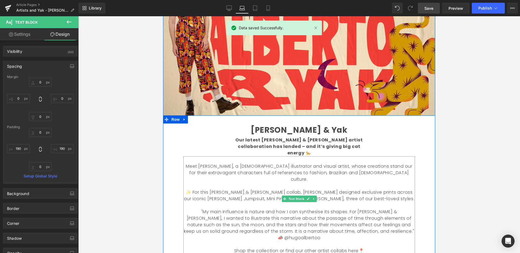
scroll to position [98, 0]
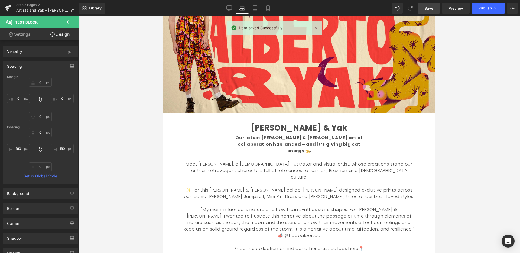
click at [492, 169] on div at bounding box center [299, 134] width 442 height 237
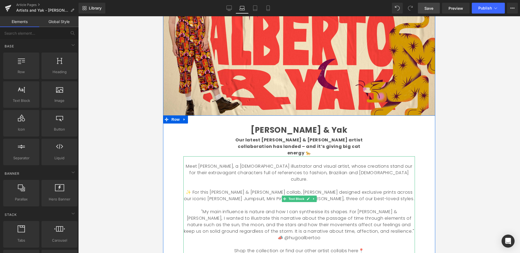
scroll to position [94, 0]
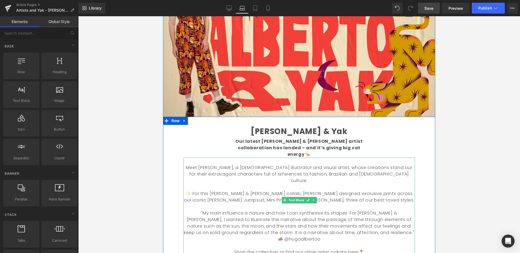
click at [351, 204] on p at bounding box center [299, 207] width 232 height 7
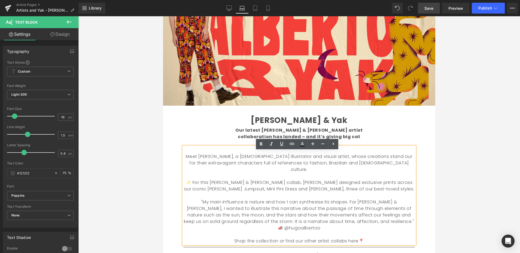
scroll to position [106, 0]
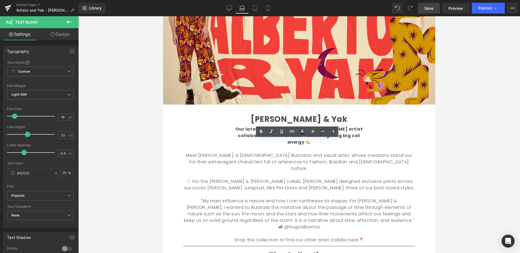
drag, startPoint x: 446, startPoint y: 186, endPoint x: 442, endPoint y: 185, distance: 3.9
click at [445, 186] on div at bounding box center [299, 134] width 442 height 237
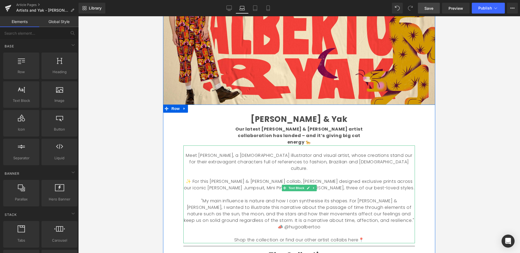
click at [376, 198] on font ""My main influence is nature and how I can synthesise its shapes. For [PERSON_N…" at bounding box center [299, 214] width 231 height 32
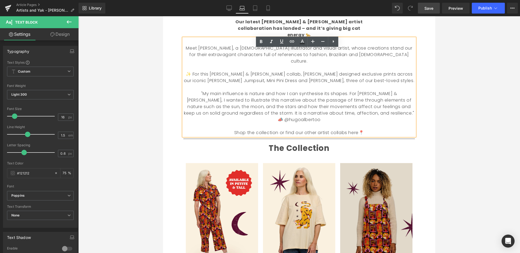
scroll to position [218, 0]
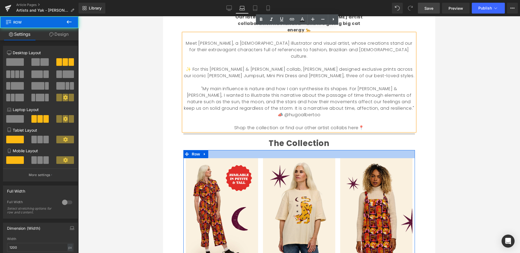
click at [307, 150] on div at bounding box center [299, 154] width 232 height 8
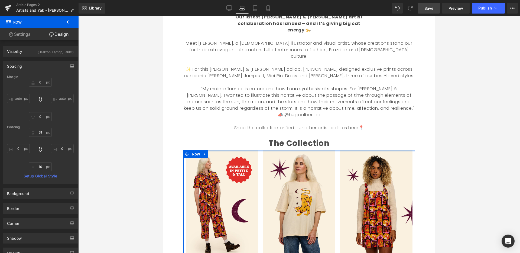
drag, startPoint x: 308, startPoint y: 131, endPoint x: 312, endPoint y: 118, distance: 13.6
click at [311, 119] on div "[PERSON_NAME] & Yak Text Block Our latest [PERSON_NAME] & [PERSON_NAME] artist …" at bounding box center [299, 131] width 240 height 261
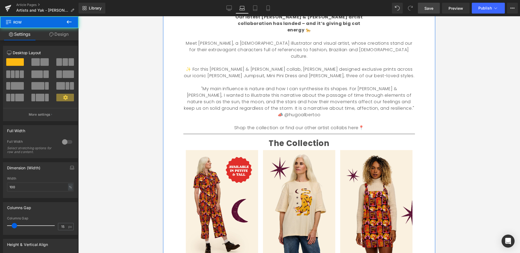
click at [423, 146] on div "[PERSON_NAME] & Yak Text Block Our latest [PERSON_NAME] & [PERSON_NAME] artist …" at bounding box center [299, 127] width 272 height 270
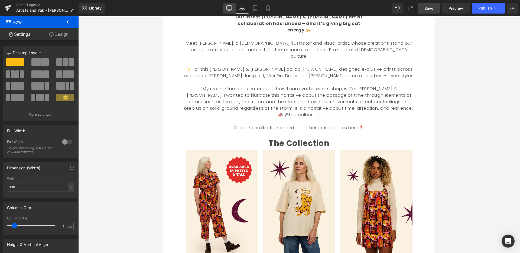
drag, startPoint x: 227, startPoint y: 6, endPoint x: 229, endPoint y: 7, distance: 2.7
click at [227, 6] on icon at bounding box center [229, 7] width 5 height 5
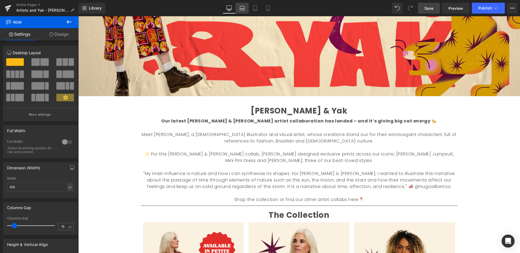
click at [240, 6] on icon at bounding box center [242, 7] width 5 height 5
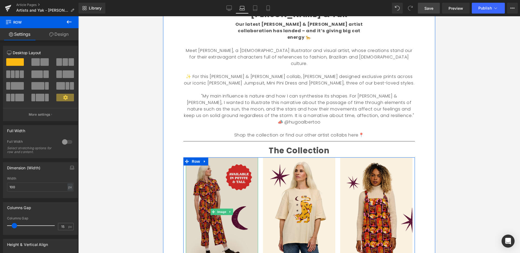
scroll to position [211, 0]
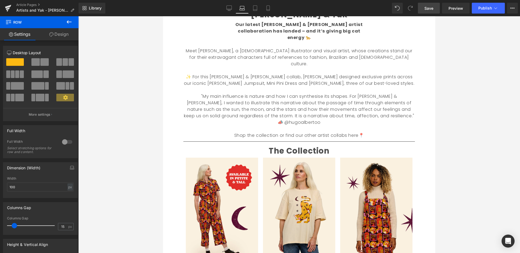
click at [446, 197] on div at bounding box center [299, 134] width 442 height 237
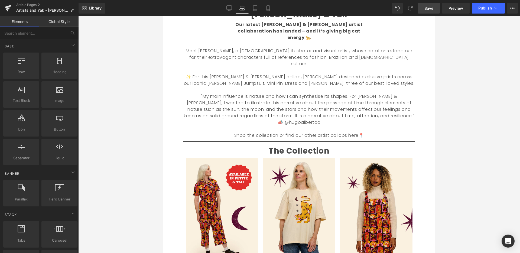
click at [453, 183] on div at bounding box center [299, 134] width 442 height 237
click at [229, 9] on icon at bounding box center [229, 9] width 5 height 0
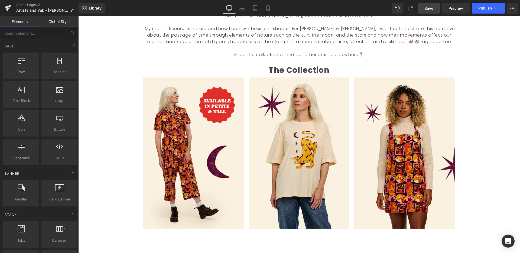
scroll to position [335, 0]
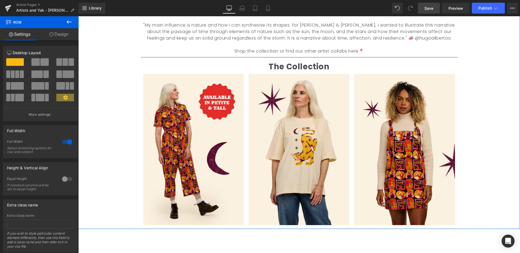
scroll to position [359, 0]
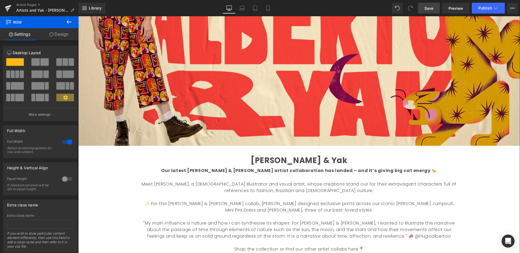
scroll to position [212, 0]
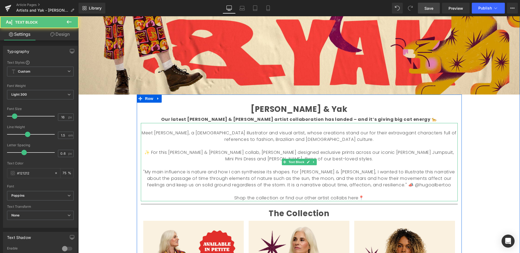
click at [320, 152] on font "✨ For this [PERSON_NAME] & [PERSON_NAME] collab, [PERSON_NAME] designed exclusi…" at bounding box center [299, 155] width 310 height 13
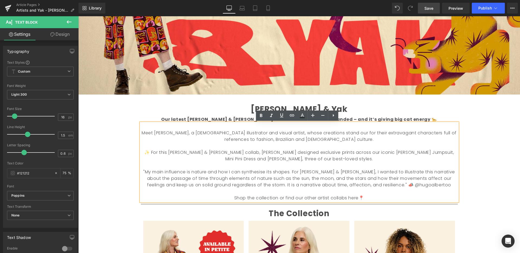
click at [465, 190] on div "Liquid Image Welcome back to Make What Moves You Text Block Our series celebrat…" at bounding box center [299, 110] width 442 height 531
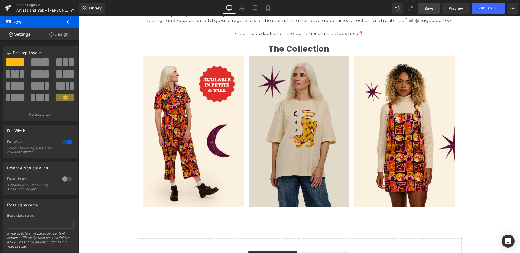
scroll to position [379, 0]
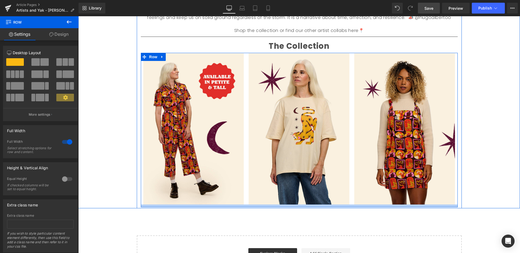
click at [260, 206] on div at bounding box center [299, 206] width 317 height 3
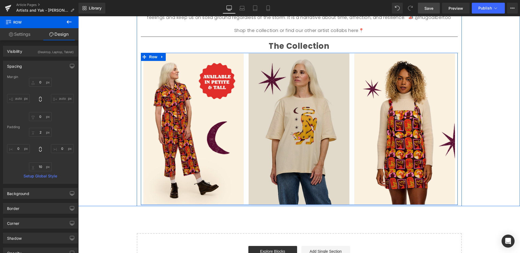
click at [259, 204] on div "Image Image Image Row" at bounding box center [299, 129] width 317 height 152
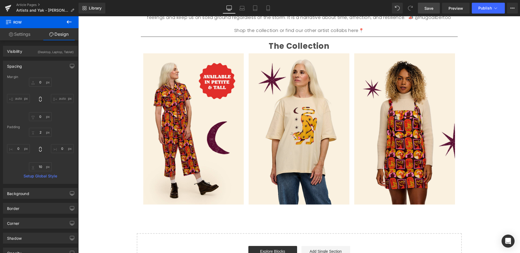
click at [69, 21] on icon at bounding box center [69, 22] width 7 height 7
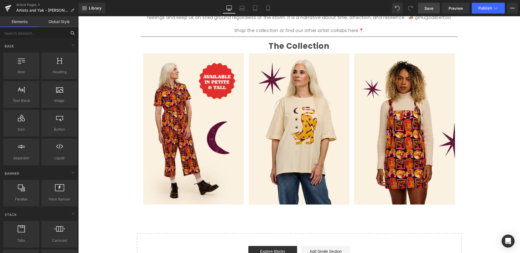
click at [45, 34] on input "text" at bounding box center [33, 33] width 67 height 12
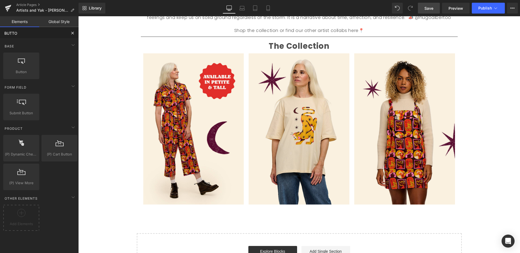
type input "BUTTON"
click at [32, 69] on span "Button" at bounding box center [21, 72] width 33 height 6
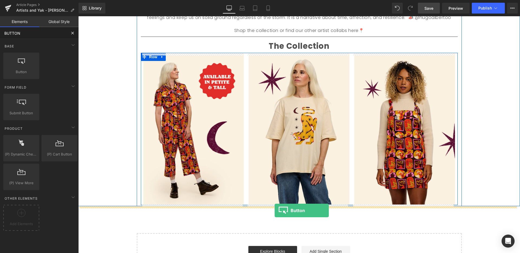
drag, startPoint x: 107, startPoint y: 85, endPoint x: 275, endPoint y: 211, distance: 209.4
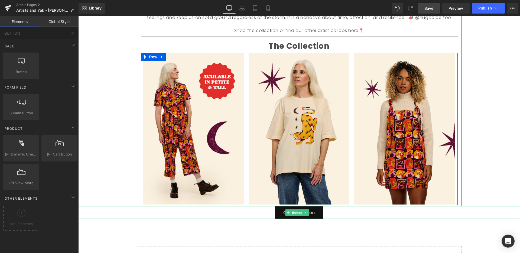
click at [335, 208] on div "Call To Action" at bounding box center [299, 212] width 442 height 13
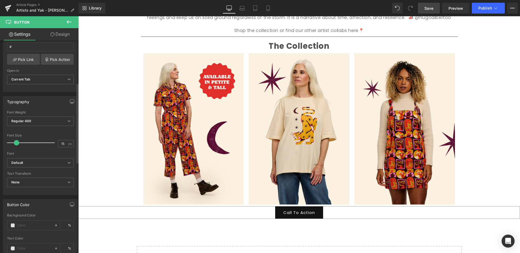
scroll to position [135, 0]
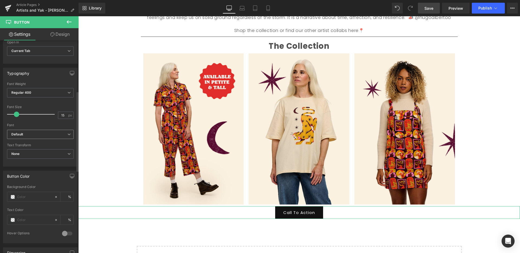
click at [45, 134] on b "Default" at bounding box center [39, 134] width 56 height 5
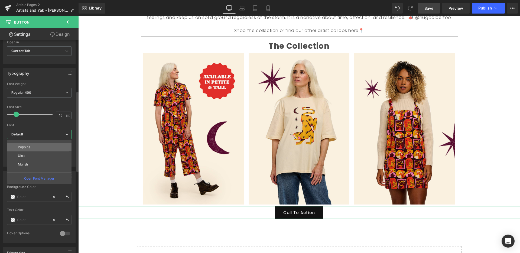
scroll to position [38, 0]
click at [41, 149] on li "Poppins" at bounding box center [40, 150] width 67 height 9
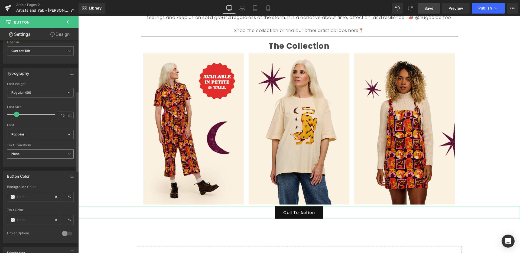
click at [62, 154] on span "None" at bounding box center [40, 153] width 67 height 9
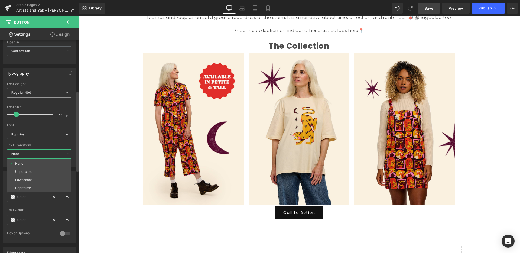
click at [56, 95] on span "Regular 400" at bounding box center [39, 92] width 65 height 9
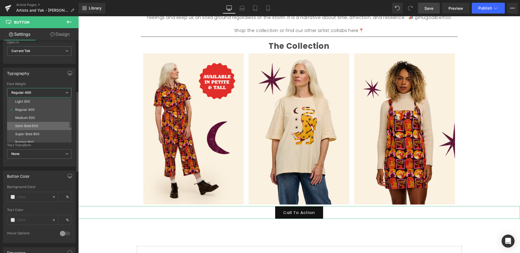
scroll to position [18, 0]
click at [45, 125] on li "Semi Bold 600" at bounding box center [40, 125] width 67 height 8
